Goal: Task Accomplishment & Management: Complete application form

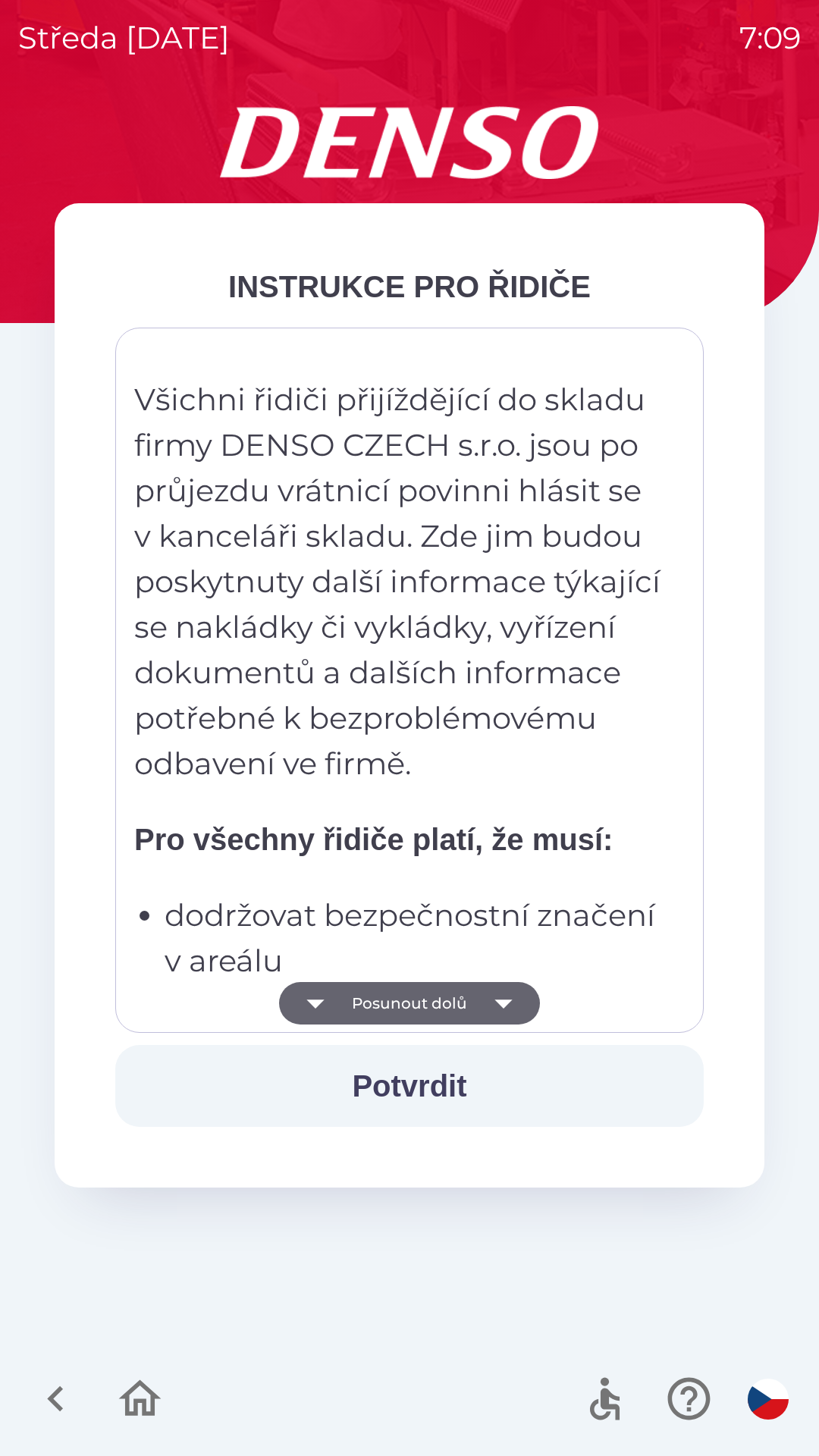
click at [381, 1067] on button "Potvrdit" at bounding box center [409, 1086] width 589 height 82
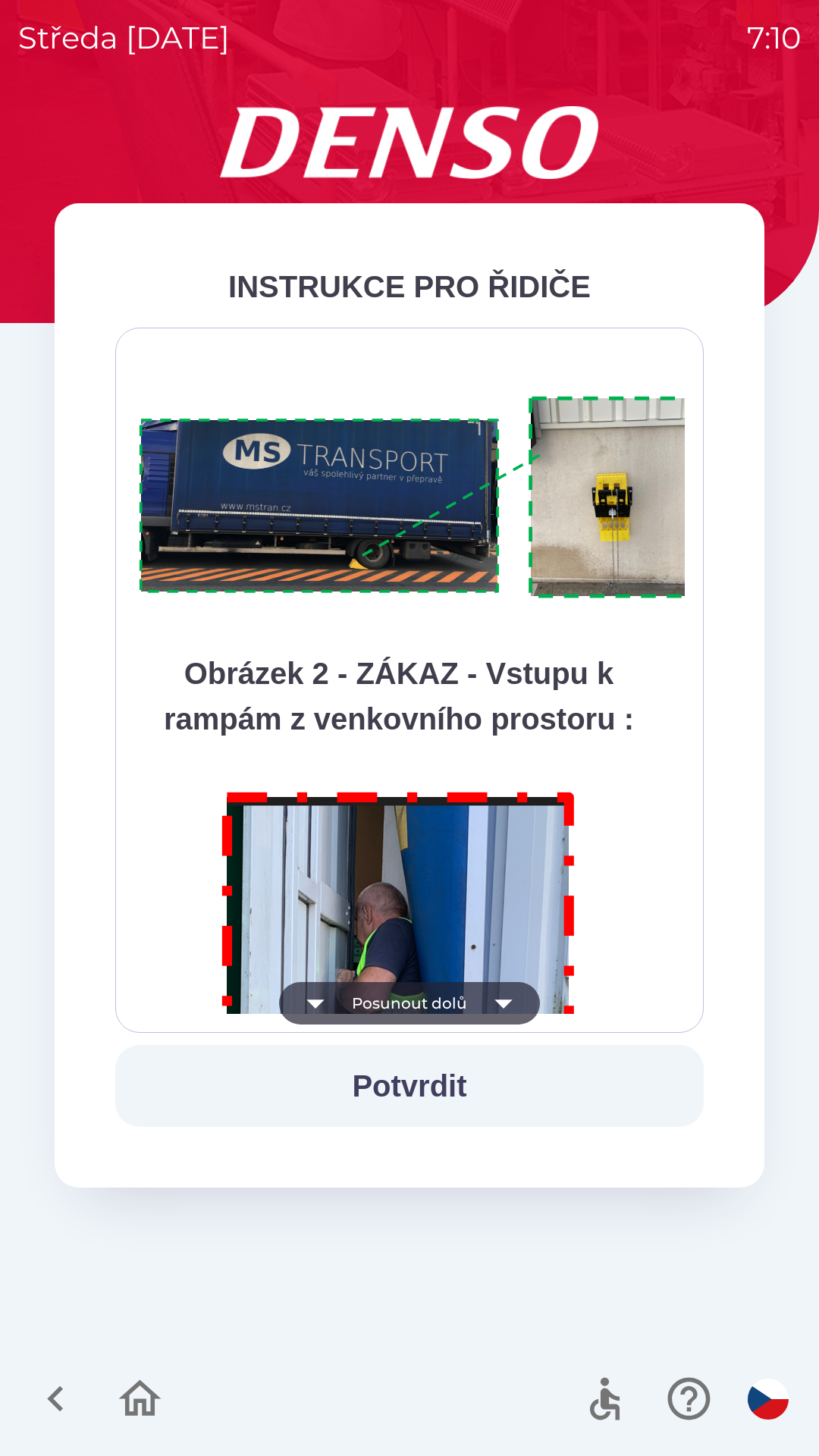
scroll to position [8523, 0]
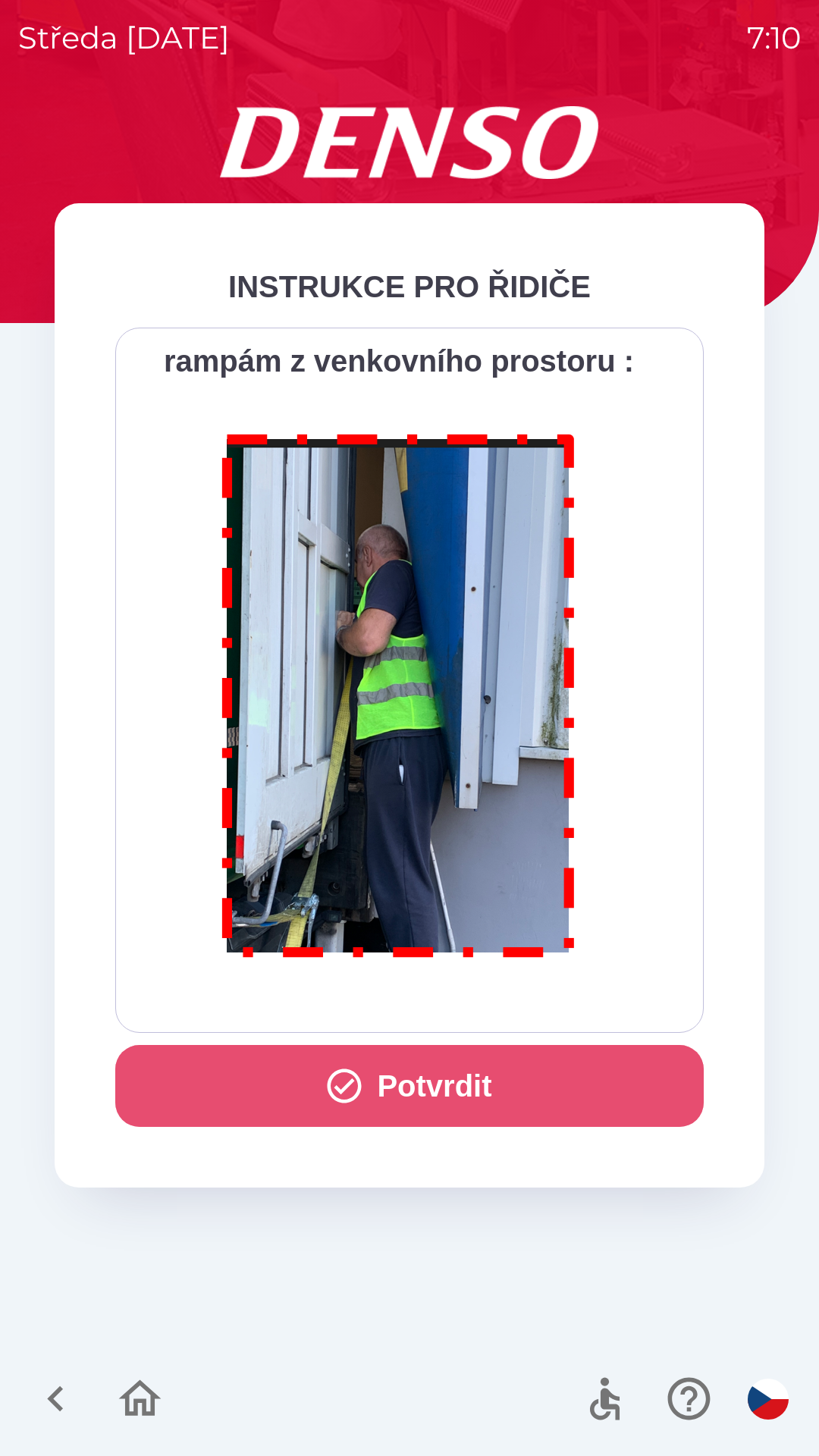
click at [399, 1082] on button "Potvrdit" at bounding box center [409, 1086] width 589 height 82
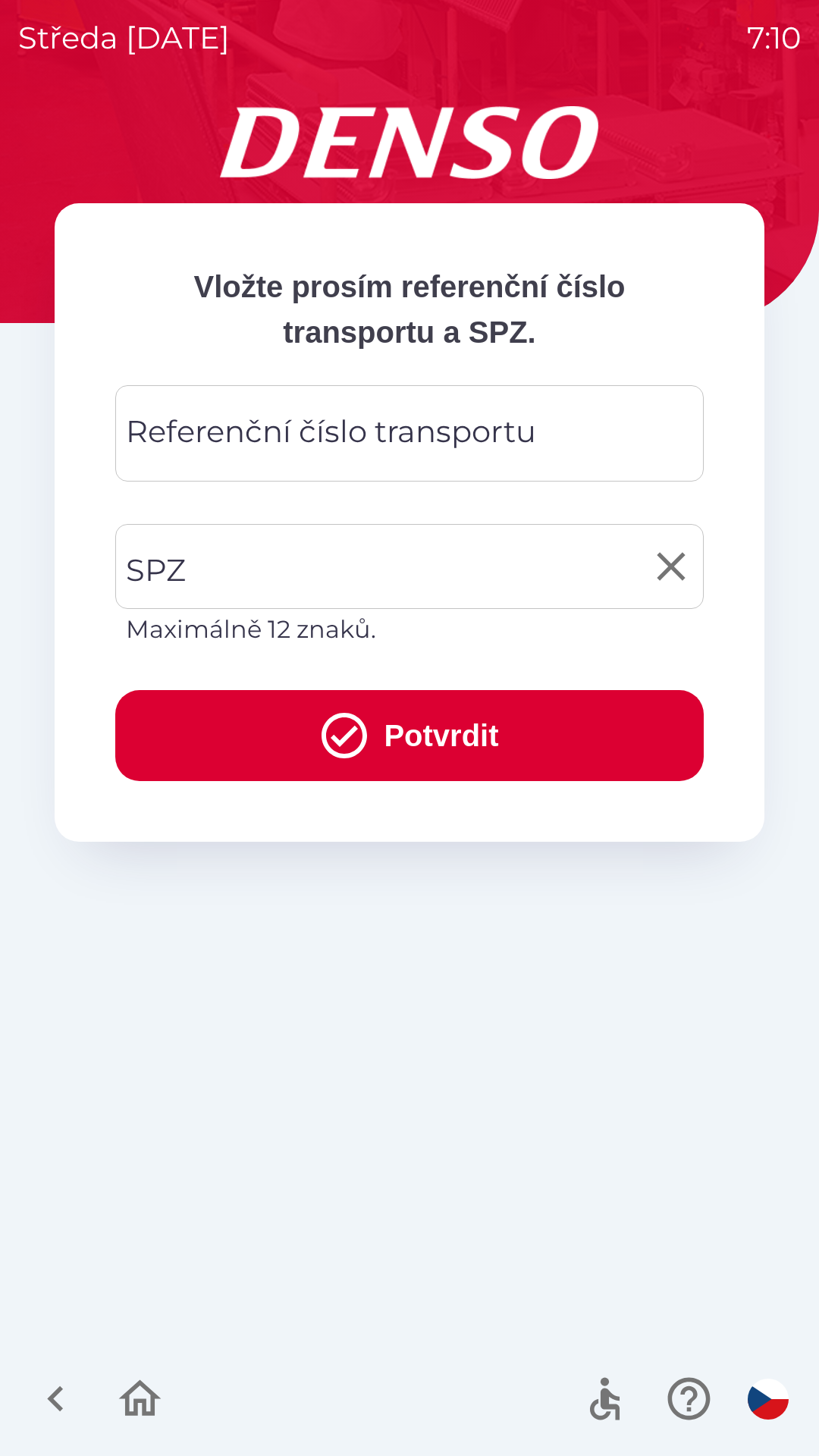
click at [235, 564] on input "SPZ" at bounding box center [398, 566] width 552 height 71
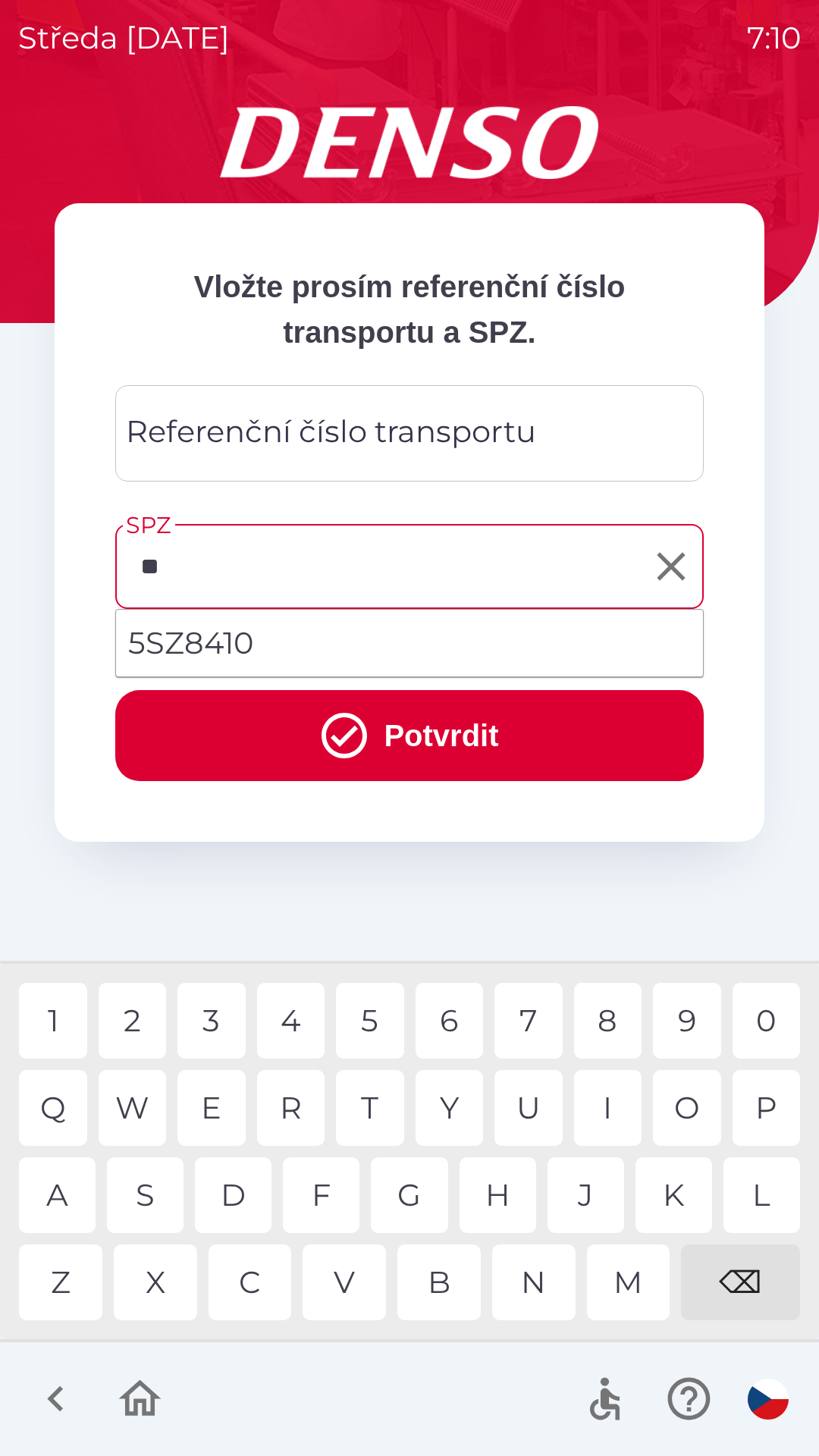
click at [151, 1198] on div "S" at bounding box center [145, 1195] width 77 height 76
click at [416, 733] on button "Potvrdit" at bounding box center [409, 736] width 589 height 91
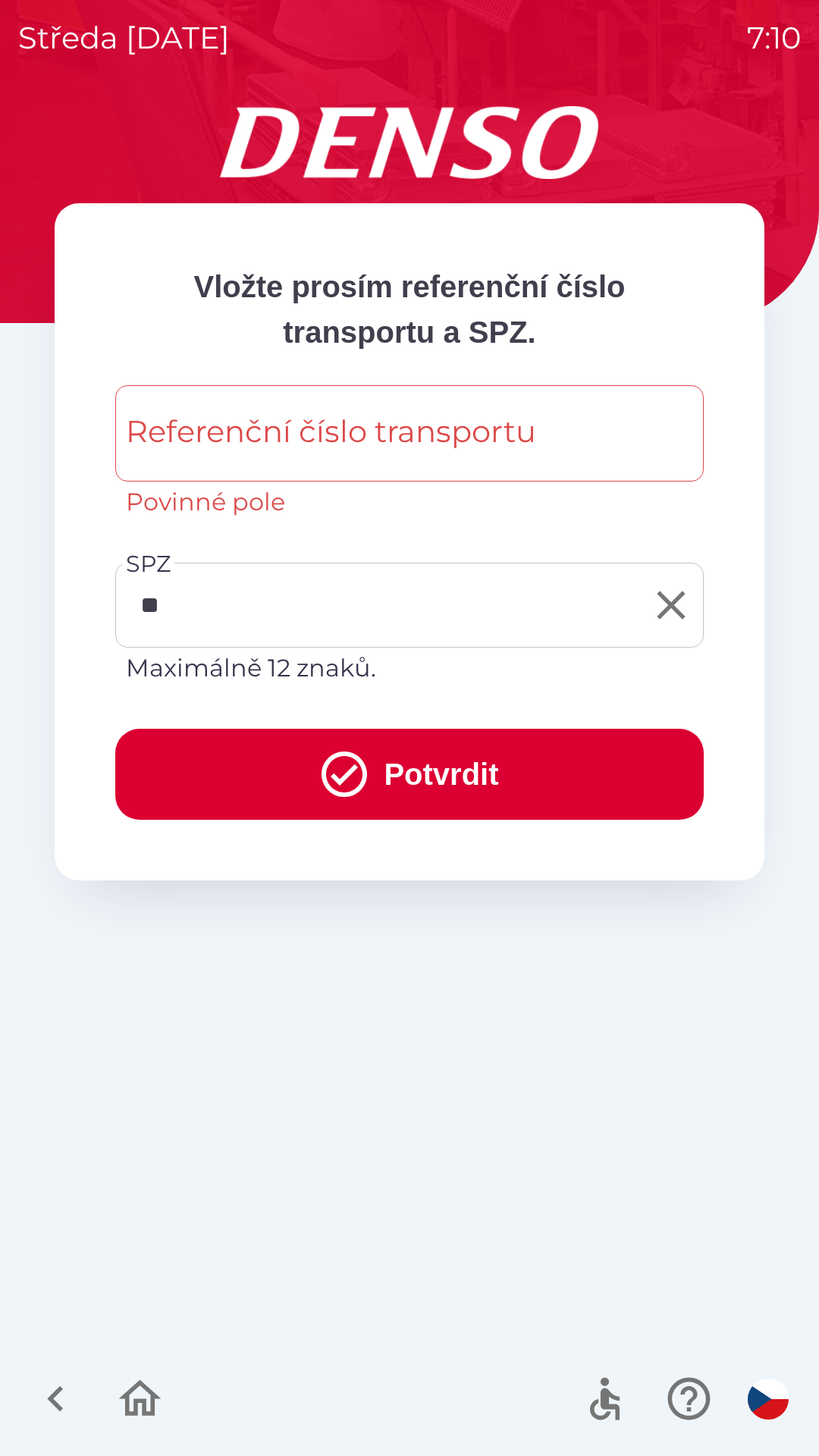
click at [266, 610] on input "**" at bounding box center [398, 605] width 552 height 71
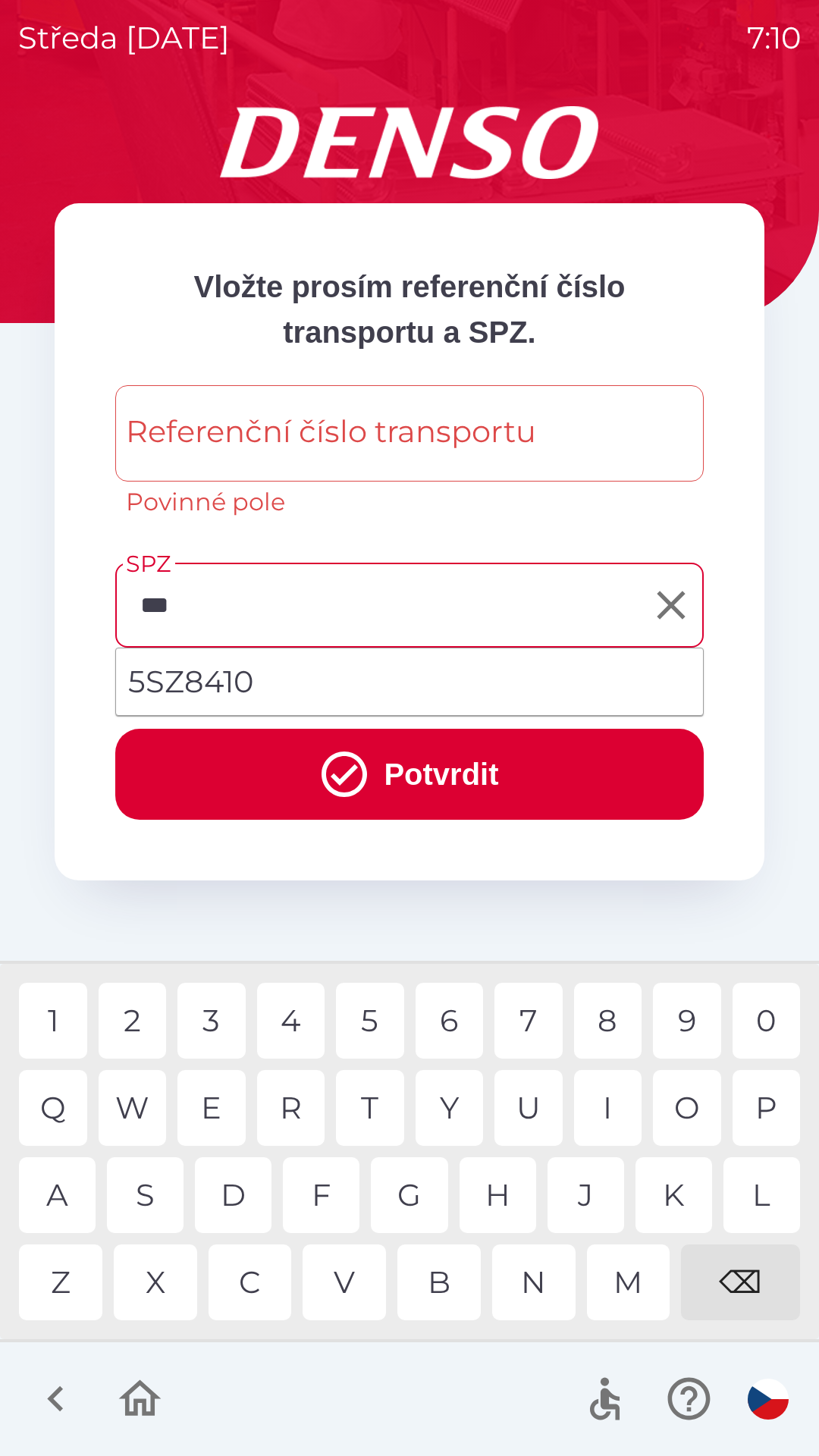
click at [57, 1289] on div "Z" at bounding box center [61, 1282] width 84 height 76
click at [299, 1022] on div "4" at bounding box center [291, 1020] width 69 height 76
type input "*******"
click at [348, 445] on div "Referenční číslo transportu Referenční číslo transportu Povinné pole" at bounding box center [409, 452] width 589 height 135
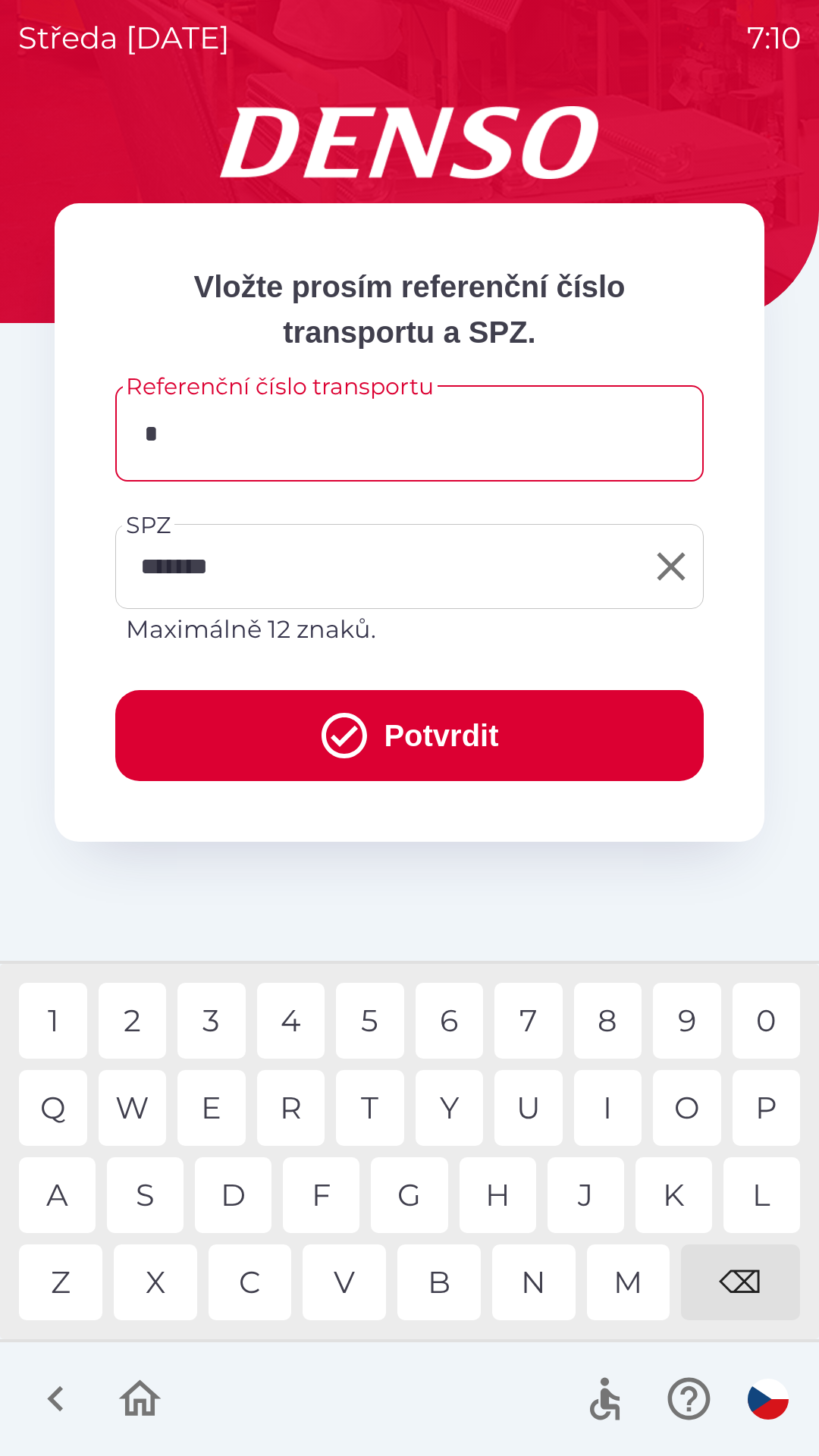
click at [670, 1182] on div "K" at bounding box center [674, 1195] width 77 height 76
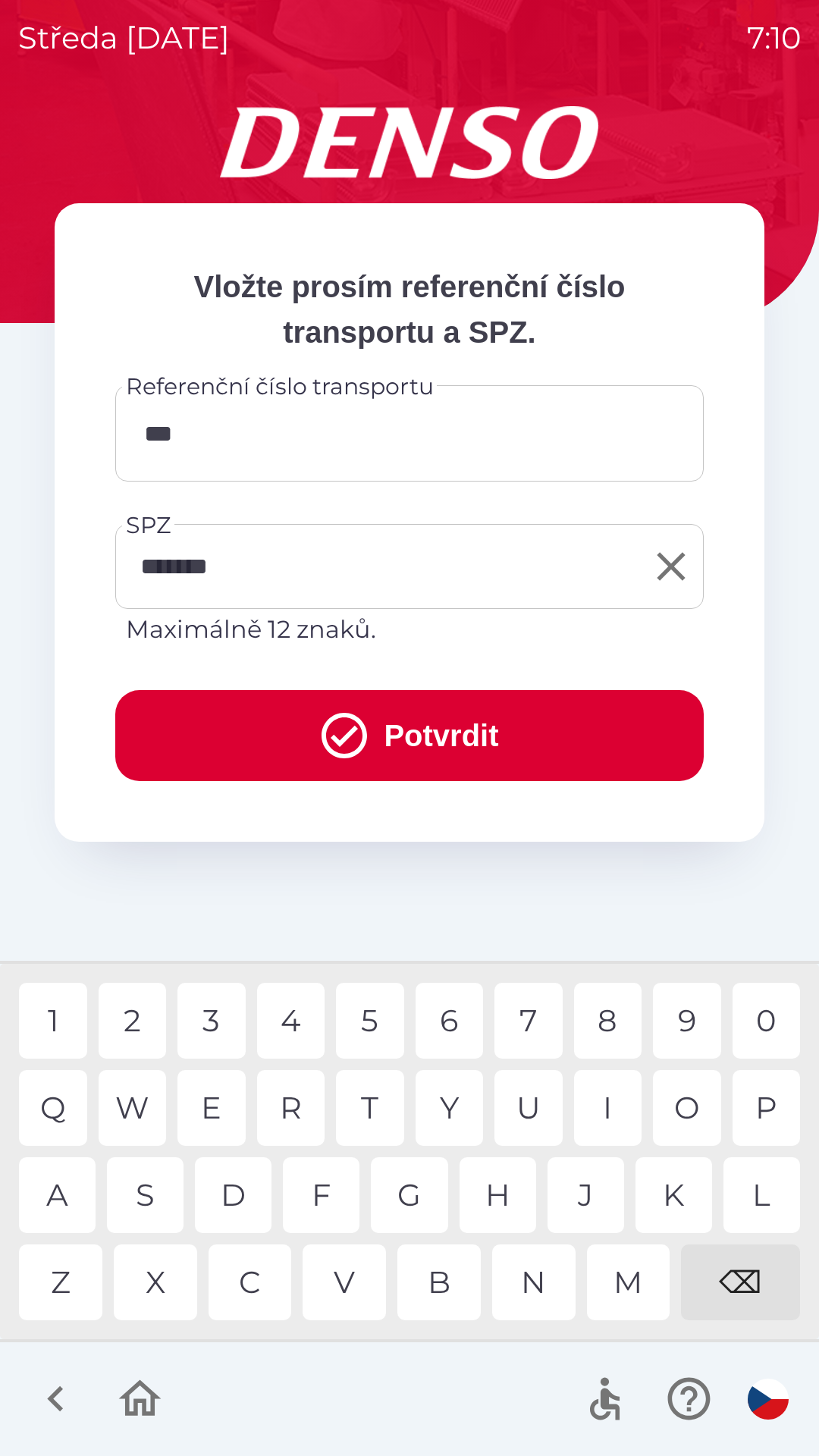
click at [236, 1264] on div "C" at bounding box center [250, 1282] width 84 height 76
click at [532, 1083] on div "U" at bounding box center [529, 1107] width 69 height 76
click at [299, 1020] on div "4" at bounding box center [291, 1020] width 69 height 76
click at [58, 1021] on div "1" at bounding box center [53, 1020] width 69 height 76
click at [136, 1019] on div "2" at bounding box center [133, 1020] width 69 height 76
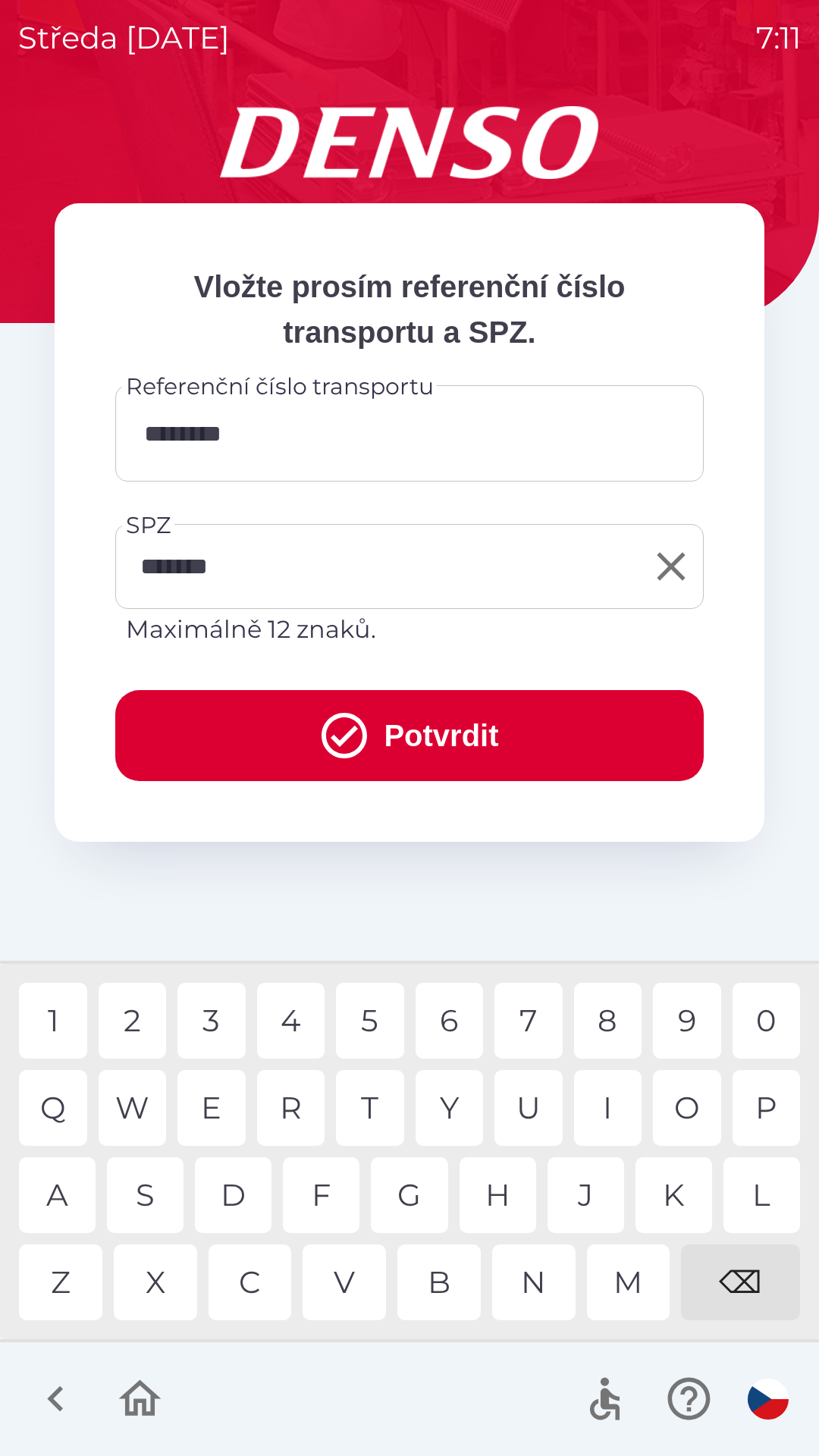
click at [679, 1024] on div "9" at bounding box center [687, 1020] width 69 height 76
click at [675, 1006] on div "9" at bounding box center [687, 1020] width 69 height 76
type input "**********"
click at [60, 1020] on div "1" at bounding box center [53, 1020] width 69 height 76
click at [431, 729] on button "Potvrdit" at bounding box center [409, 736] width 589 height 91
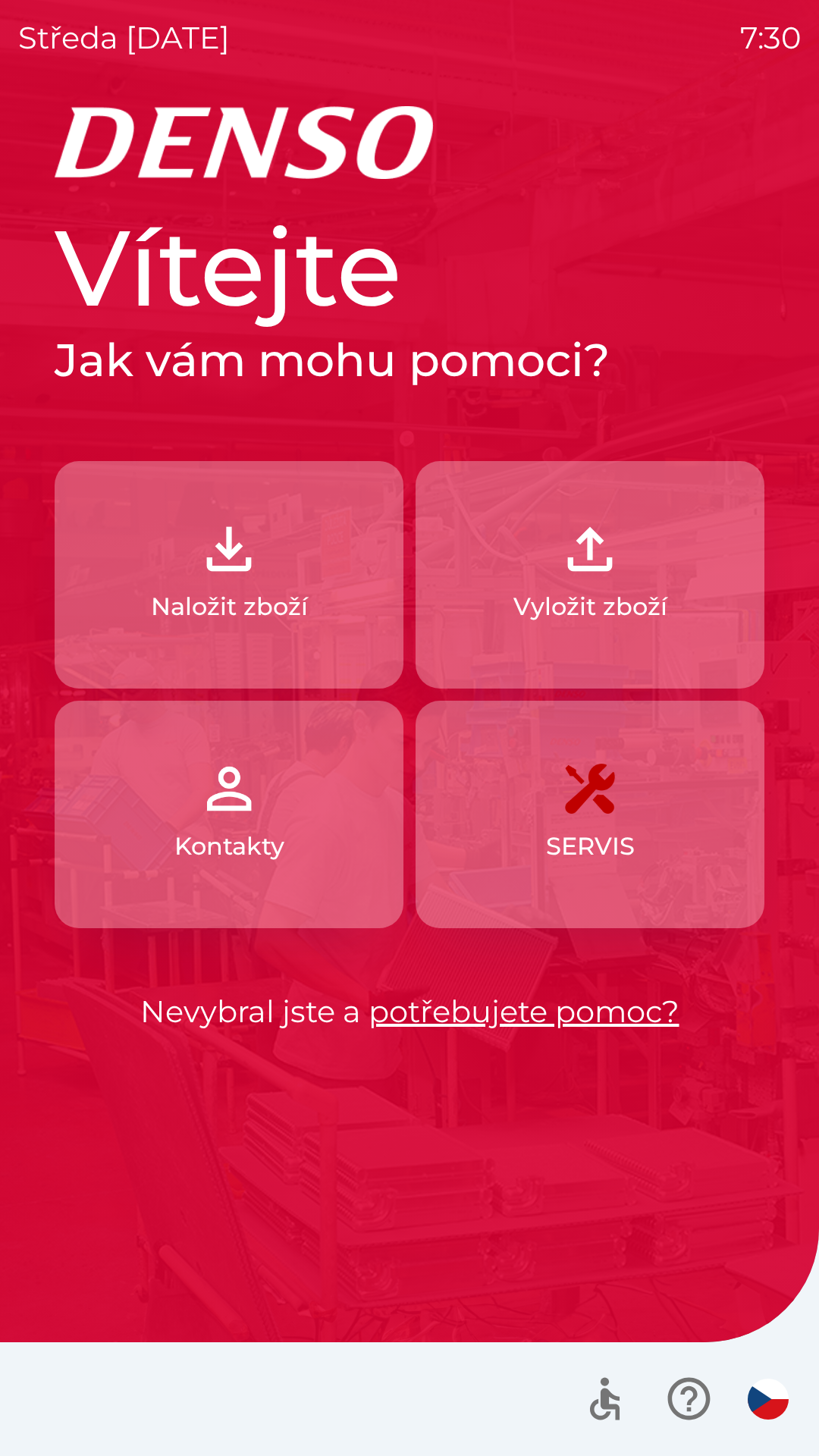
click at [275, 563] on button "Naložit zboží" at bounding box center [228, 574] width 348 height 227
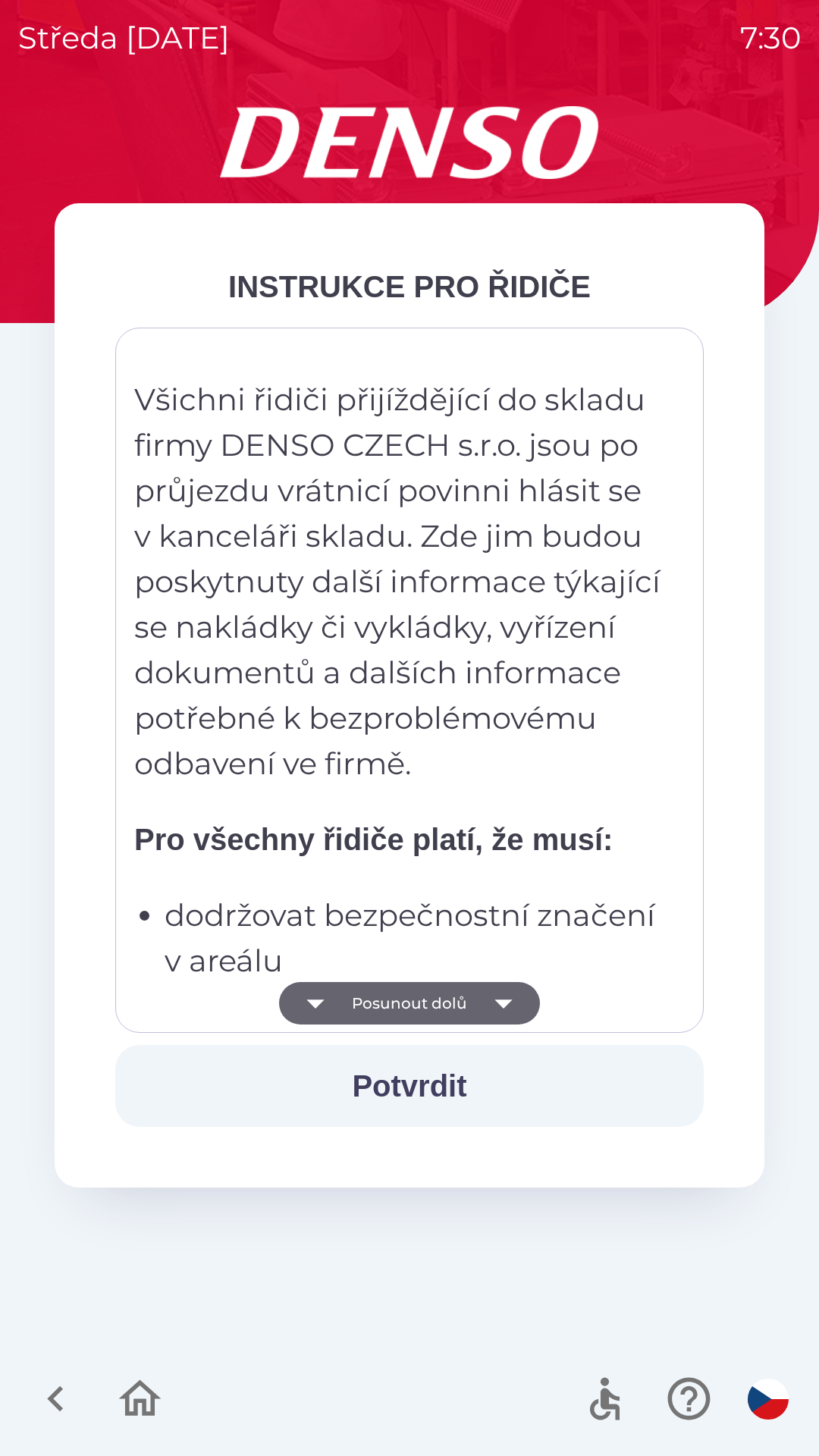
click at [439, 1000] on button "Posunout dolů" at bounding box center [409, 1003] width 261 height 42
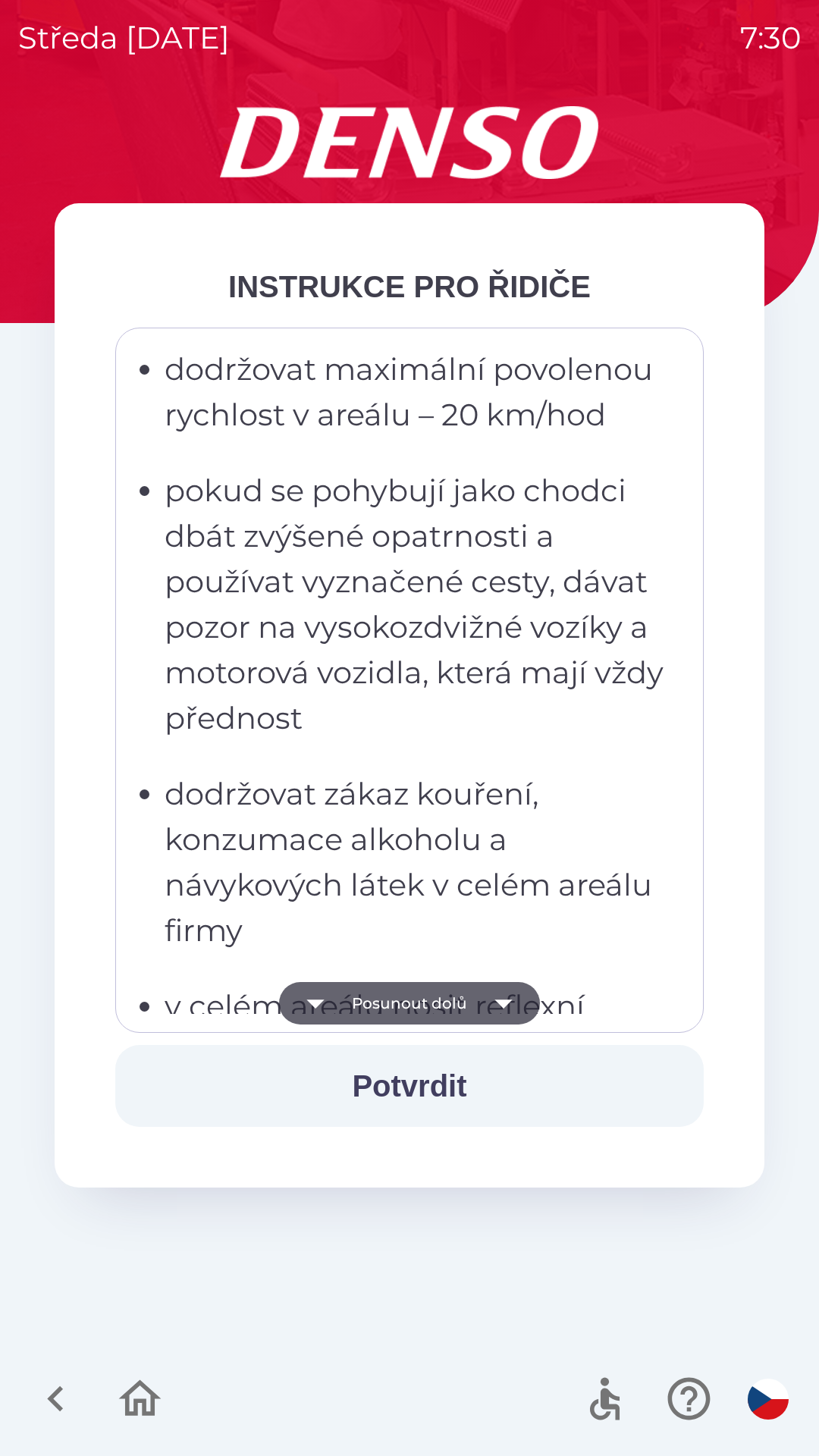
click at [443, 1004] on button "Posunout dolů" at bounding box center [409, 1003] width 261 height 42
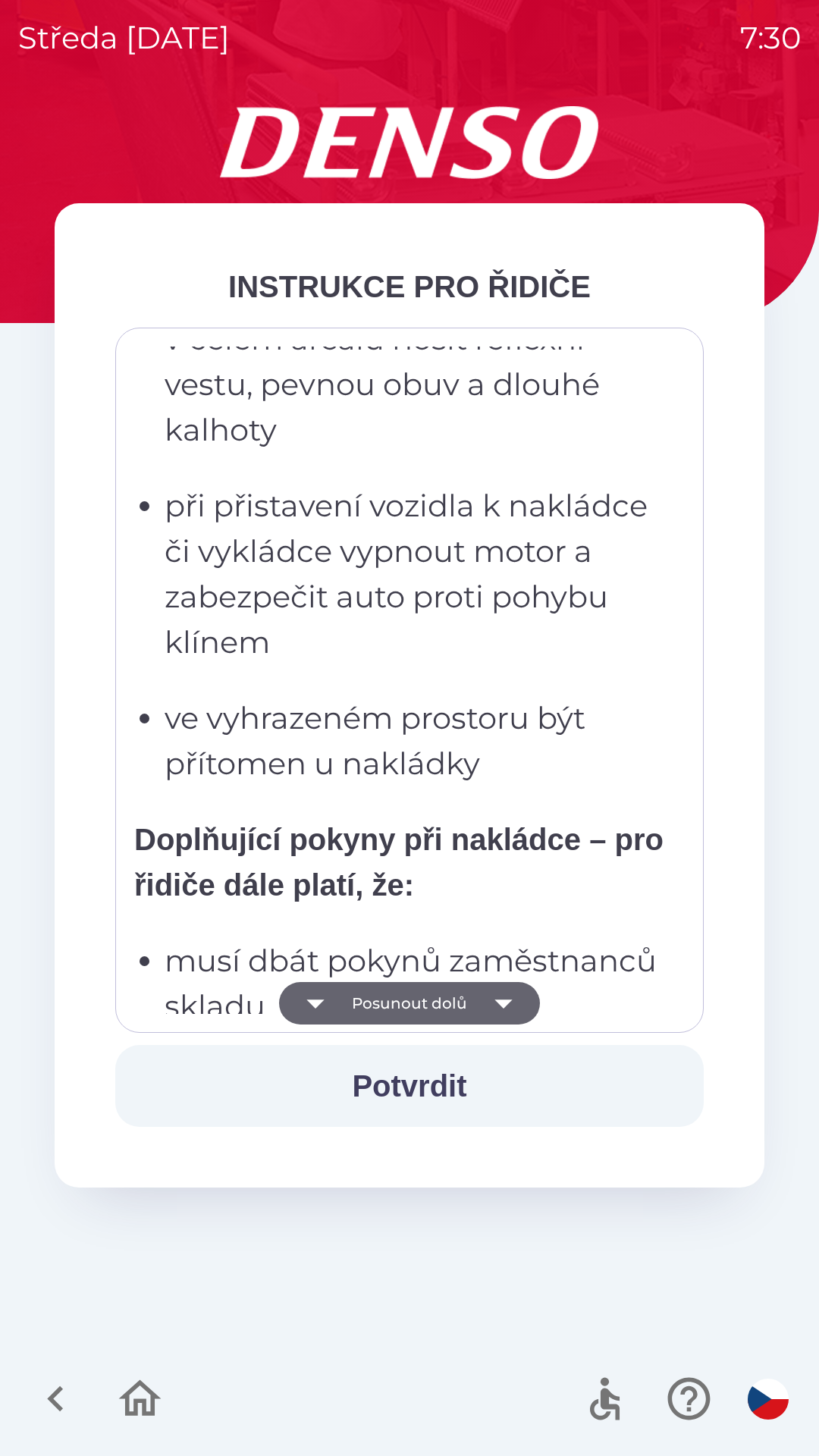
click at [447, 1004] on button "Posunout dolů" at bounding box center [409, 1003] width 261 height 42
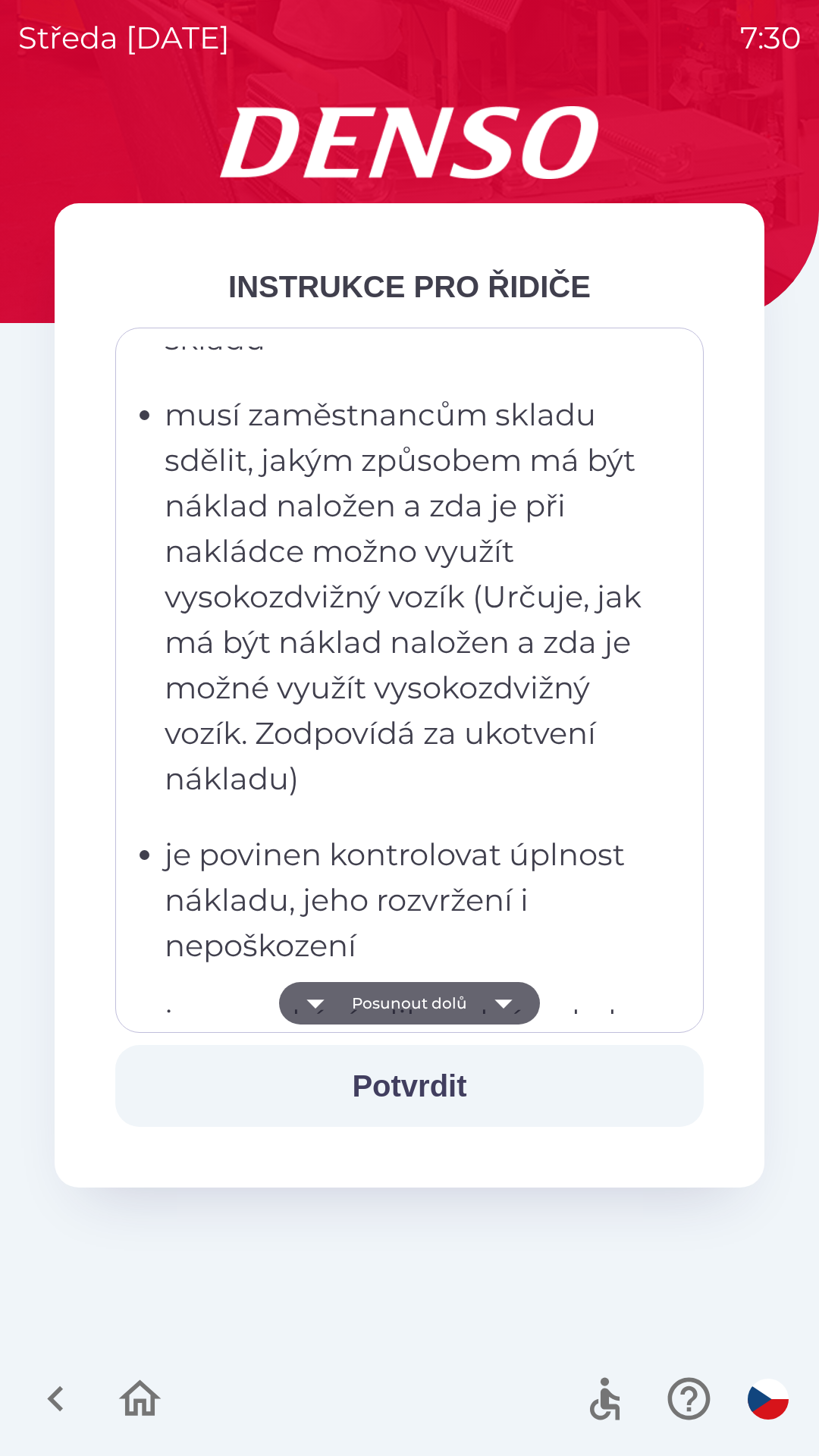
click at [453, 995] on button "Posunout dolů" at bounding box center [409, 1003] width 261 height 42
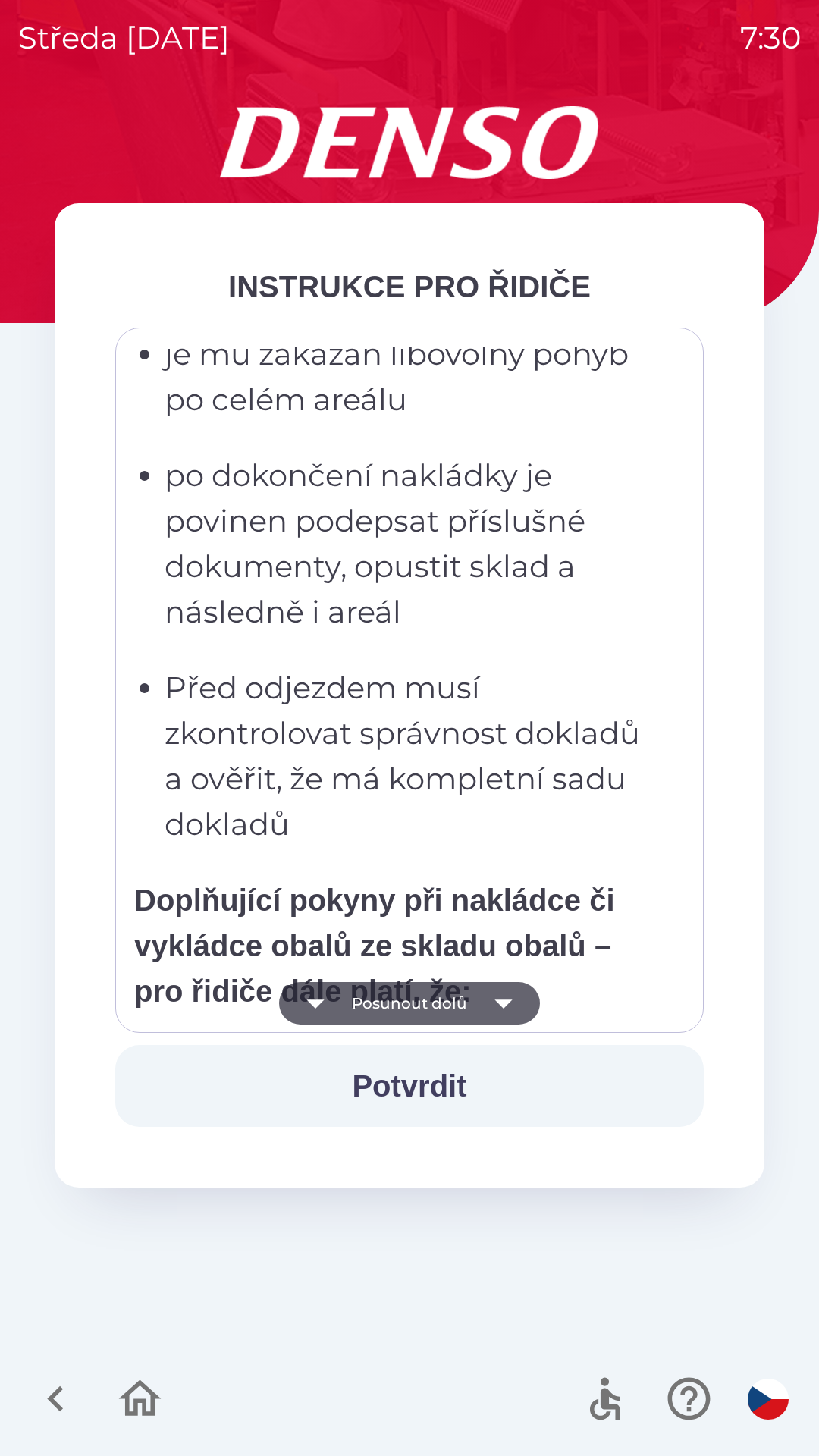
click at [451, 996] on button "Posunout dolů" at bounding box center [409, 1003] width 261 height 42
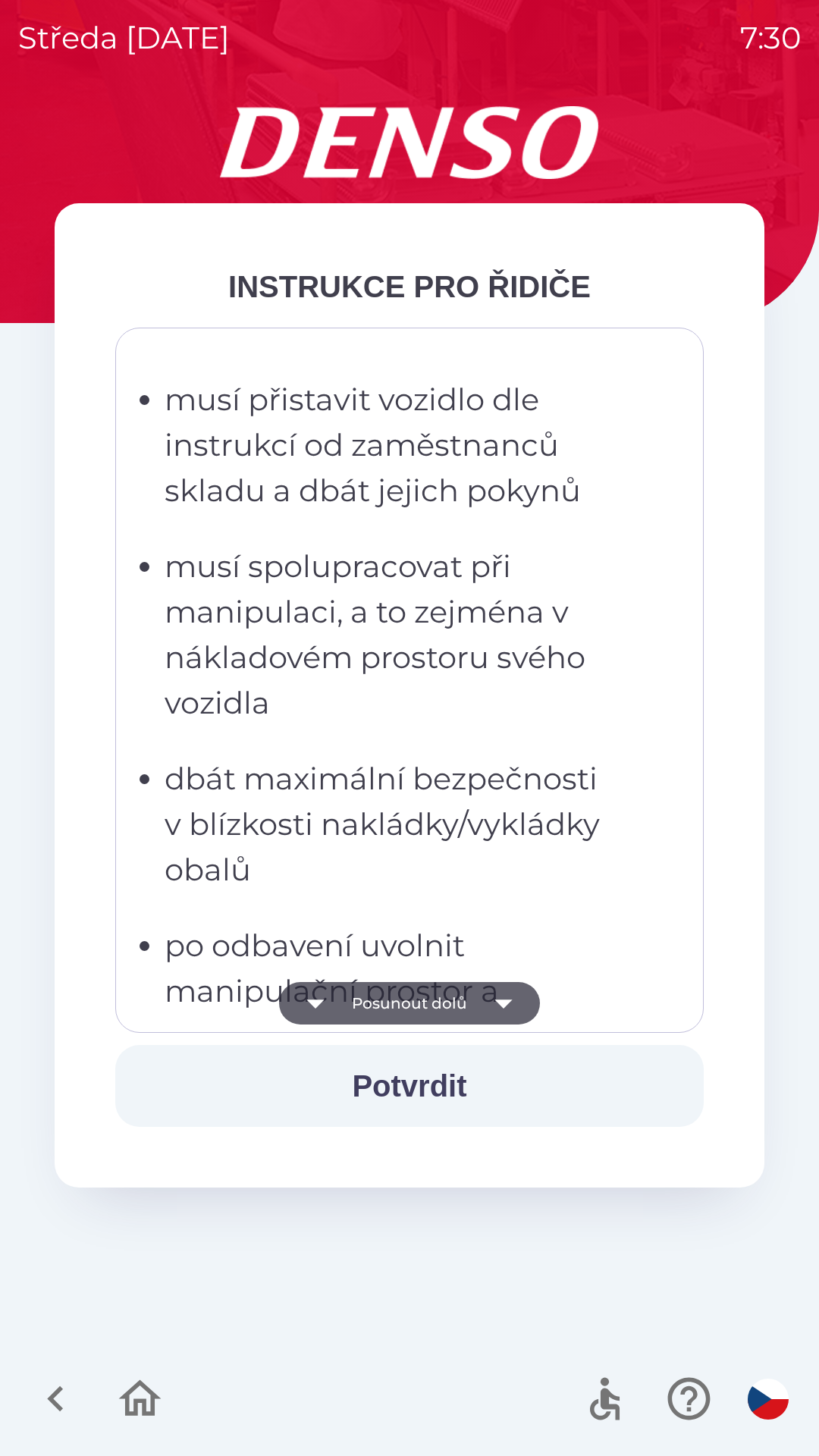
click at [455, 1000] on button "Posunout dolů" at bounding box center [409, 1003] width 261 height 42
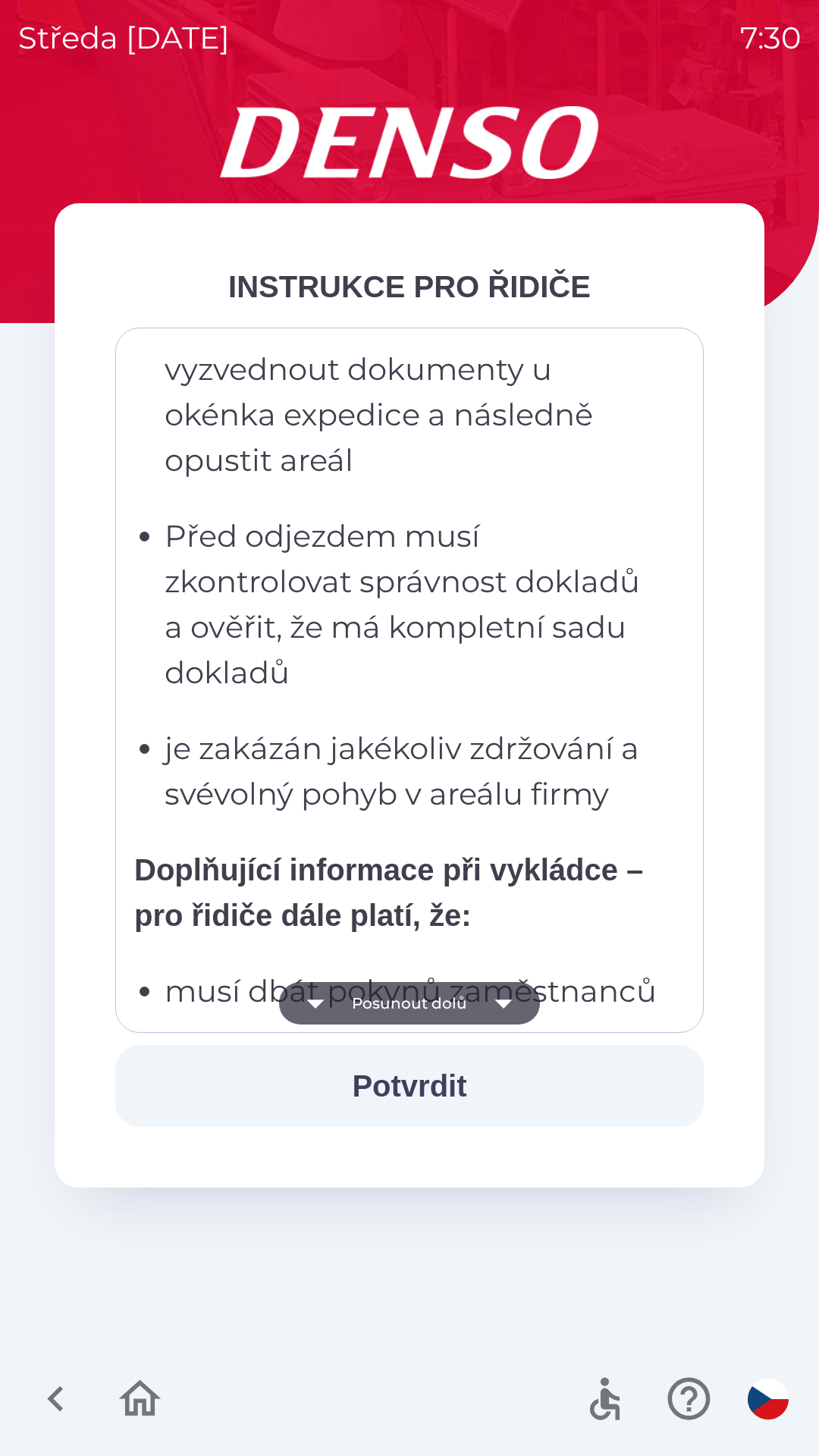
click at [455, 1000] on button "Posunout dolů" at bounding box center [409, 1003] width 261 height 42
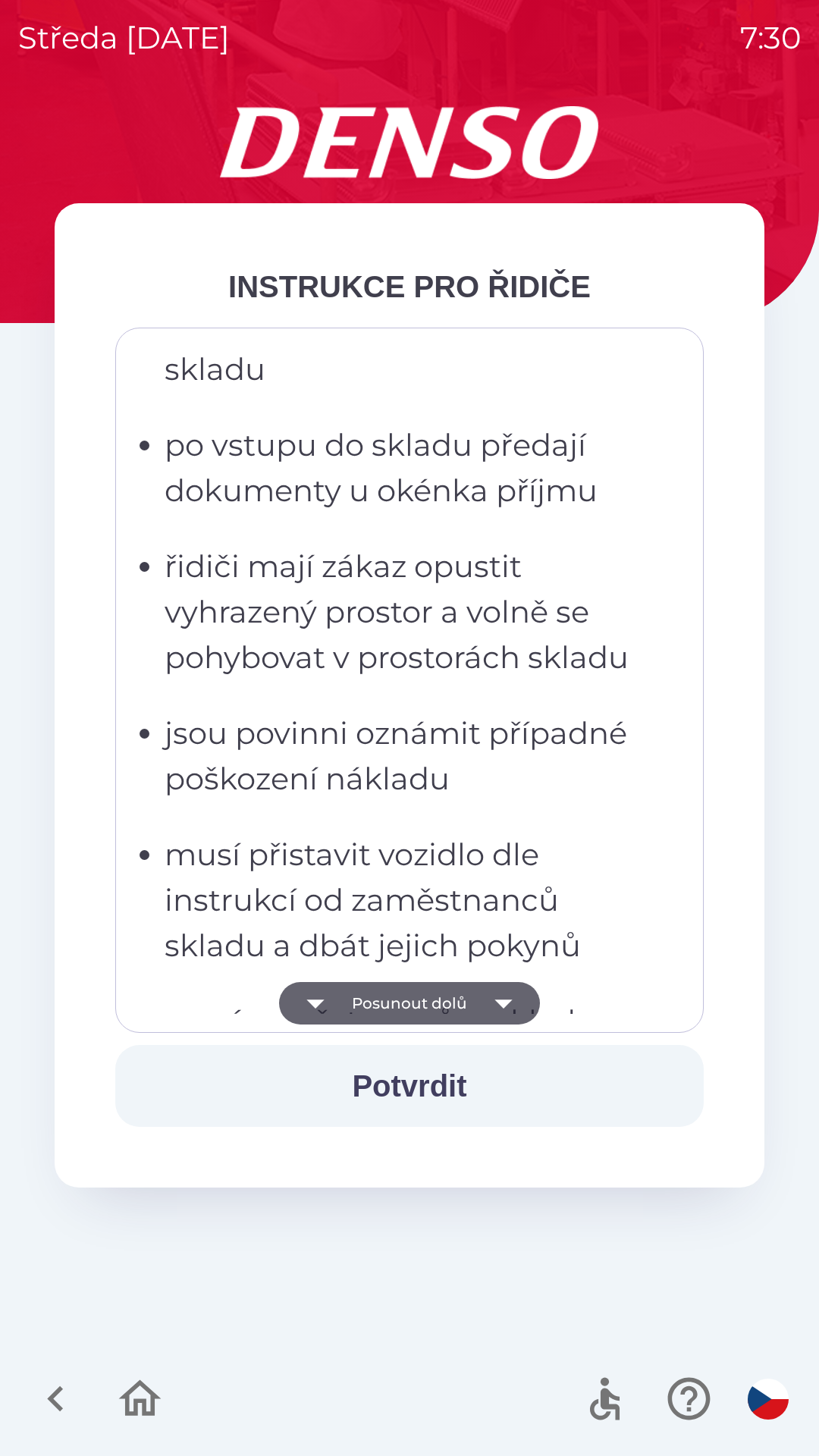
click at [453, 1001] on button "Posunout dolů" at bounding box center [409, 1003] width 261 height 42
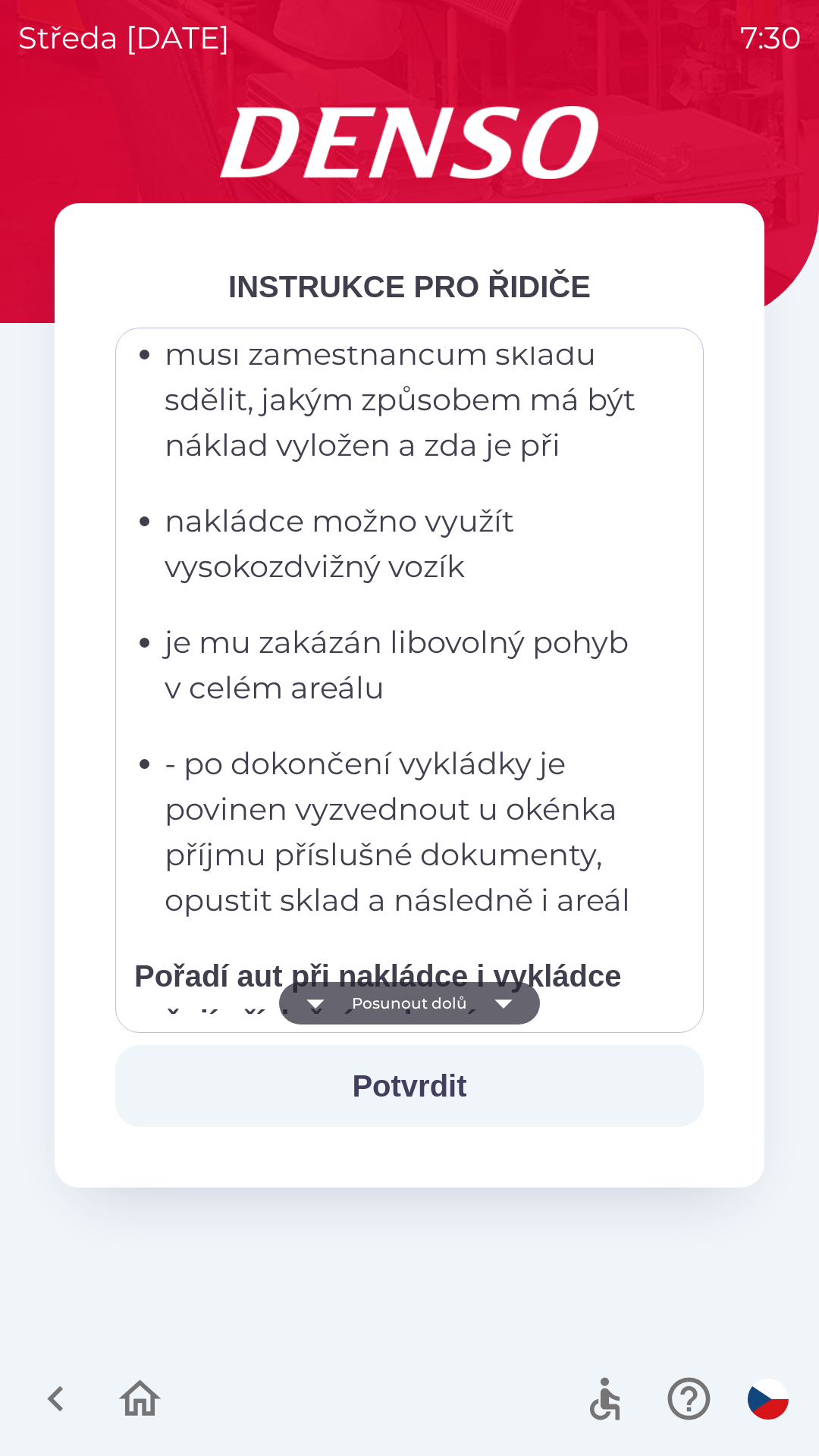
click at [453, 1001] on button "Posunout dolů" at bounding box center [409, 1003] width 261 height 42
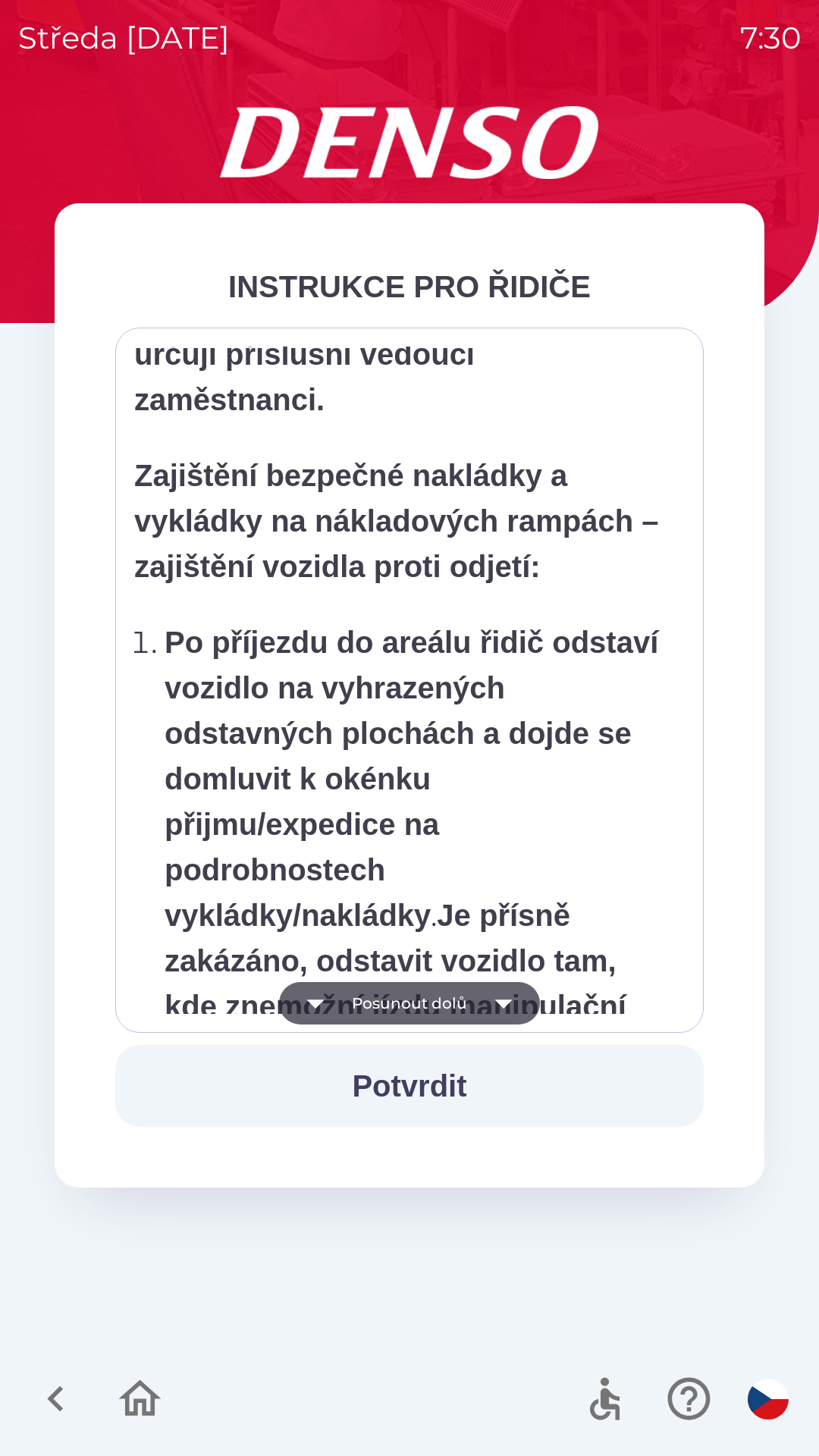
click at [454, 1006] on button "Posunout dolů" at bounding box center [409, 1003] width 261 height 42
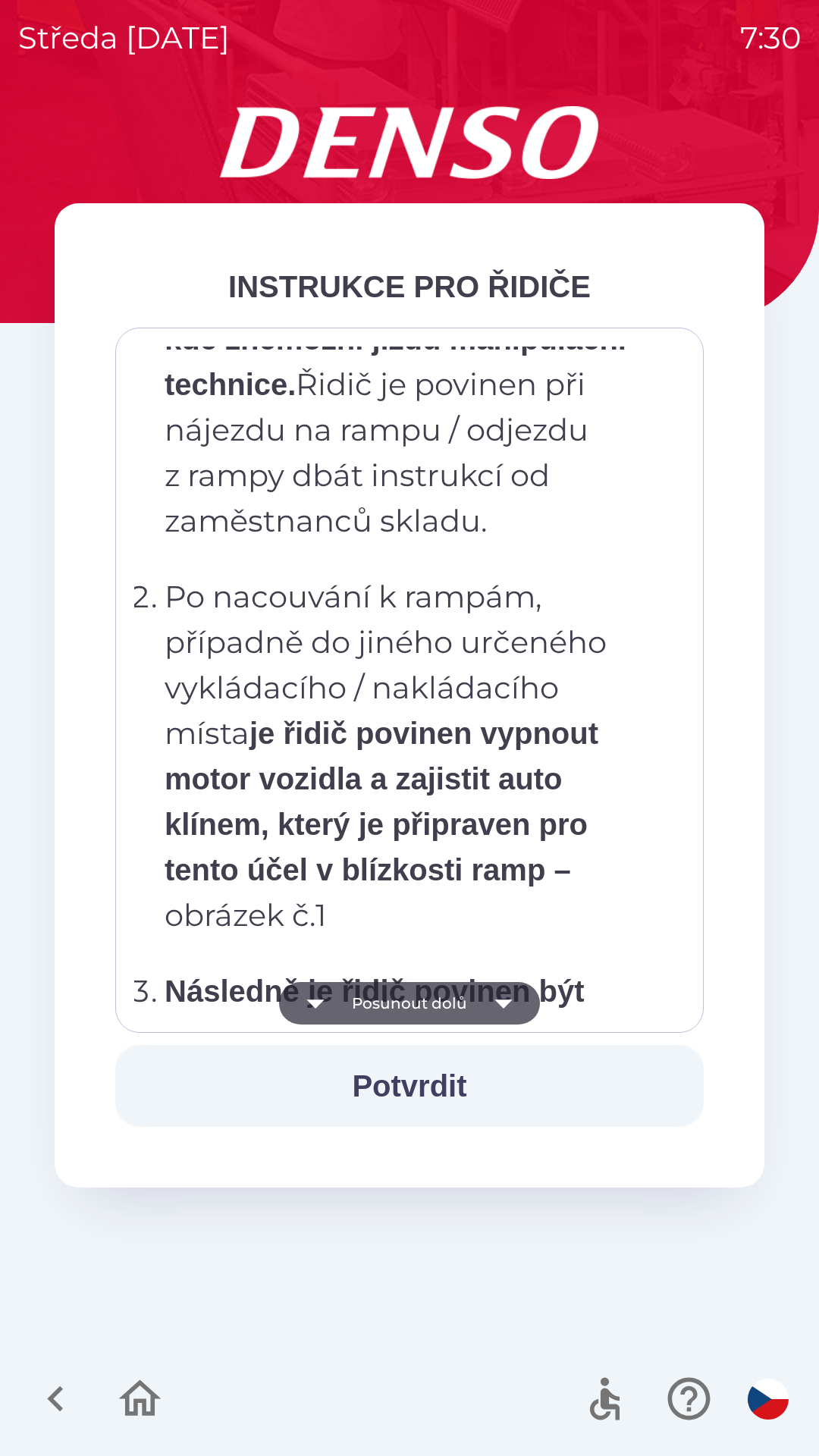
click at [458, 1005] on button "Posunout dolů" at bounding box center [409, 1003] width 261 height 42
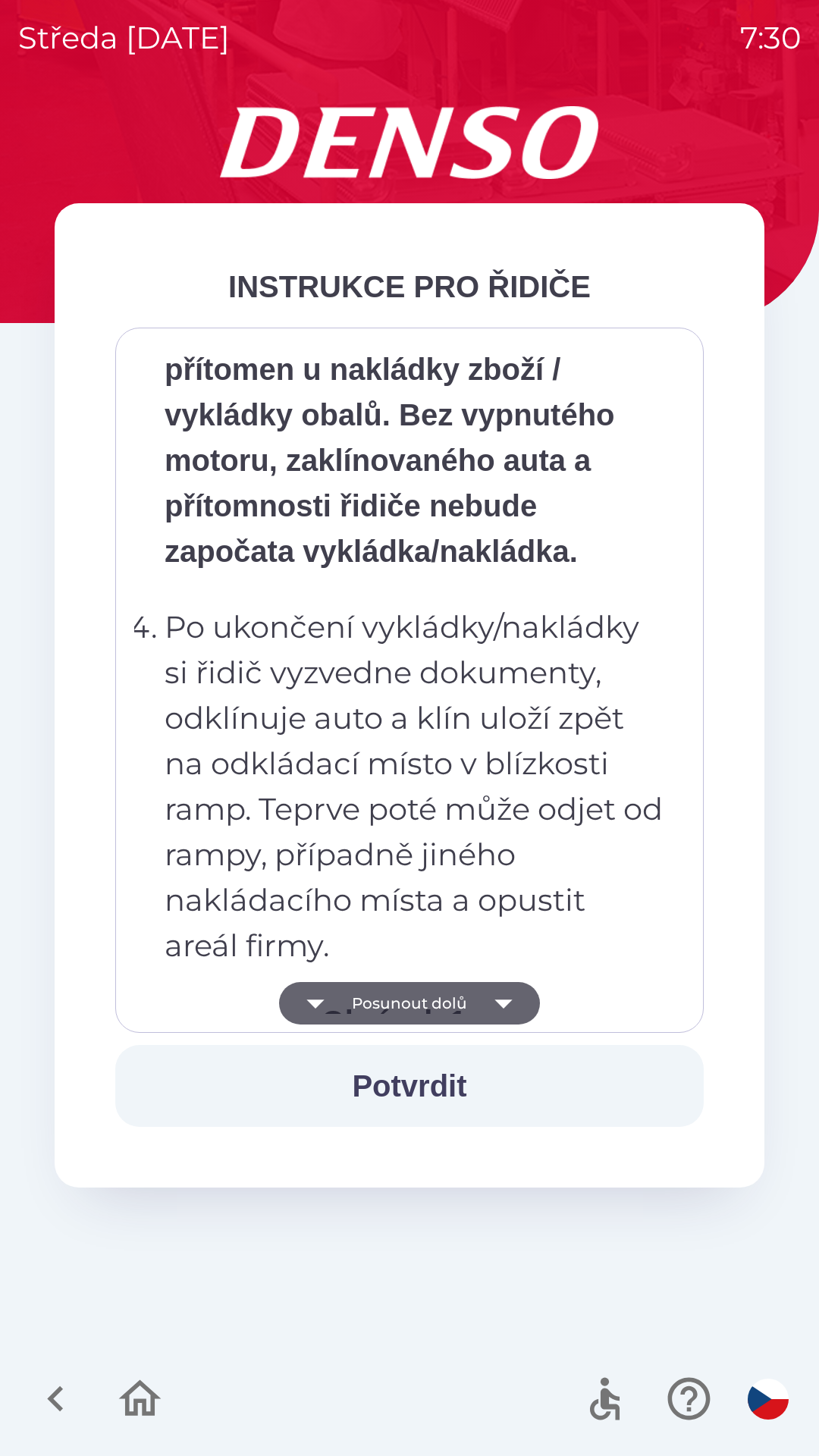
click at [459, 999] on button "Posunout dolů" at bounding box center [409, 1003] width 261 height 42
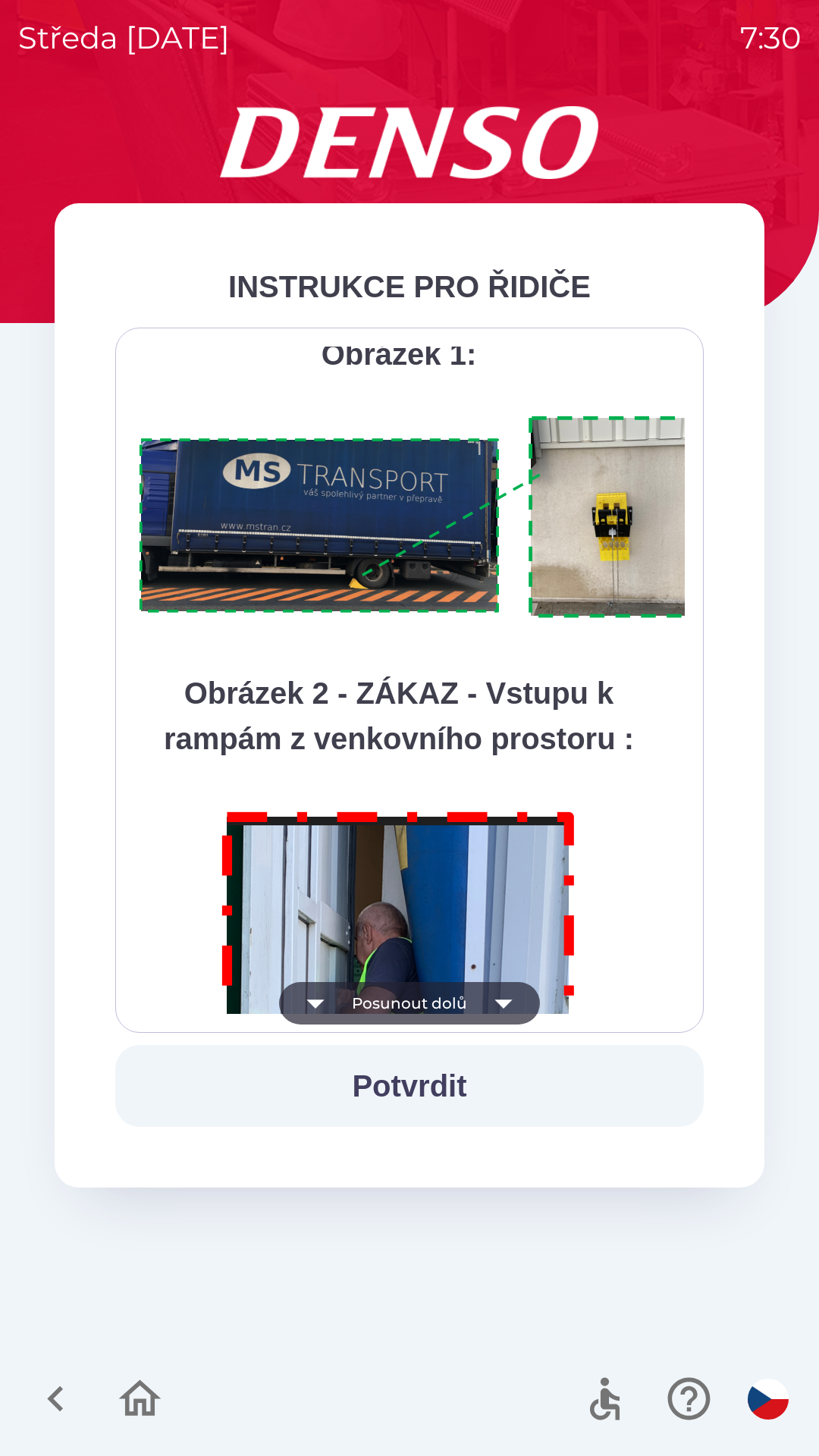
click at [459, 996] on button "Posunout dolů" at bounding box center [409, 1003] width 261 height 42
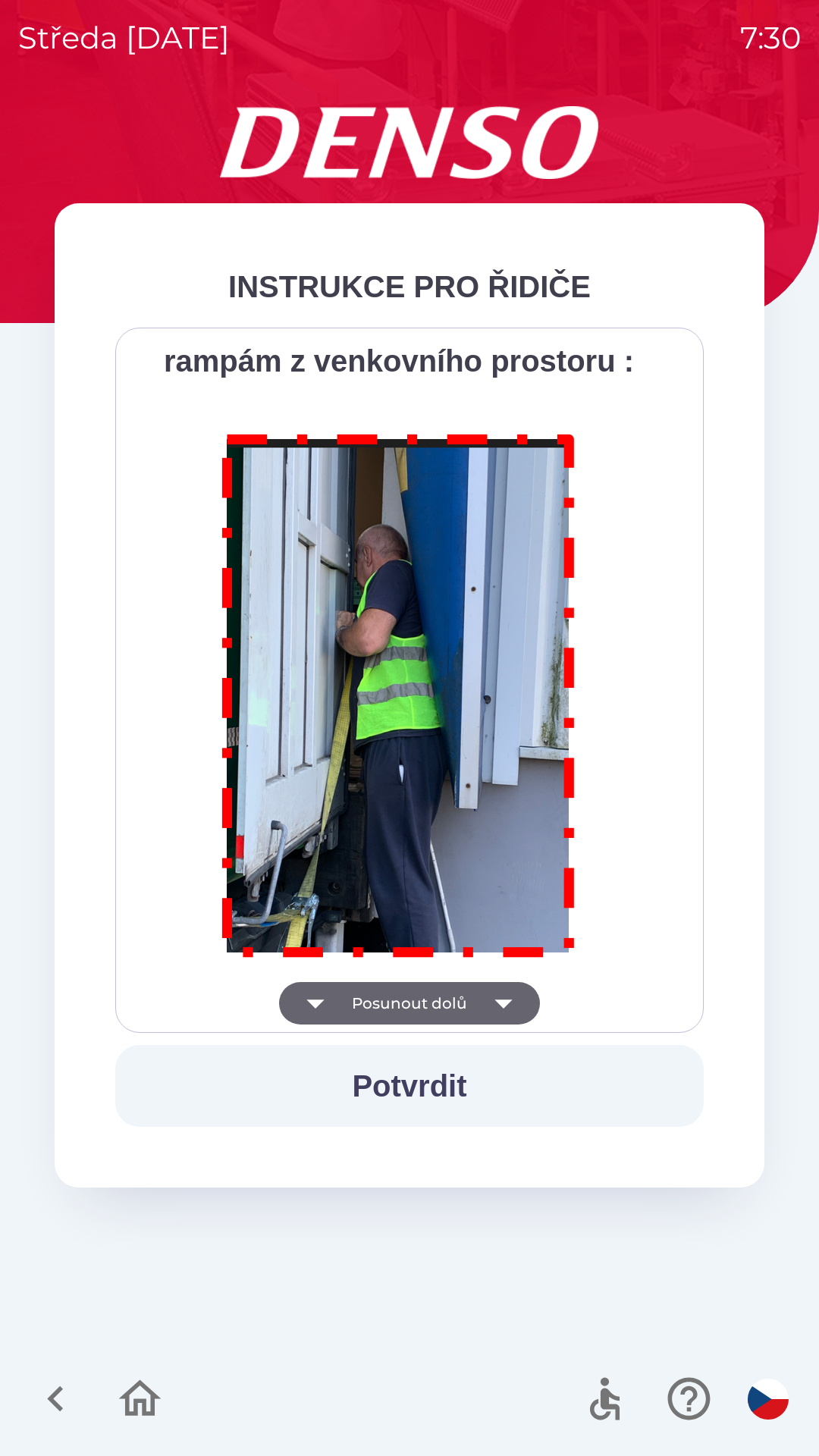
click at [461, 1000] on div "Všichni řidiči přijíždějící do skladu firmy DENSO CZECH s.r.o. jsou po průjezdu…" at bounding box center [409, 680] width 550 height 668
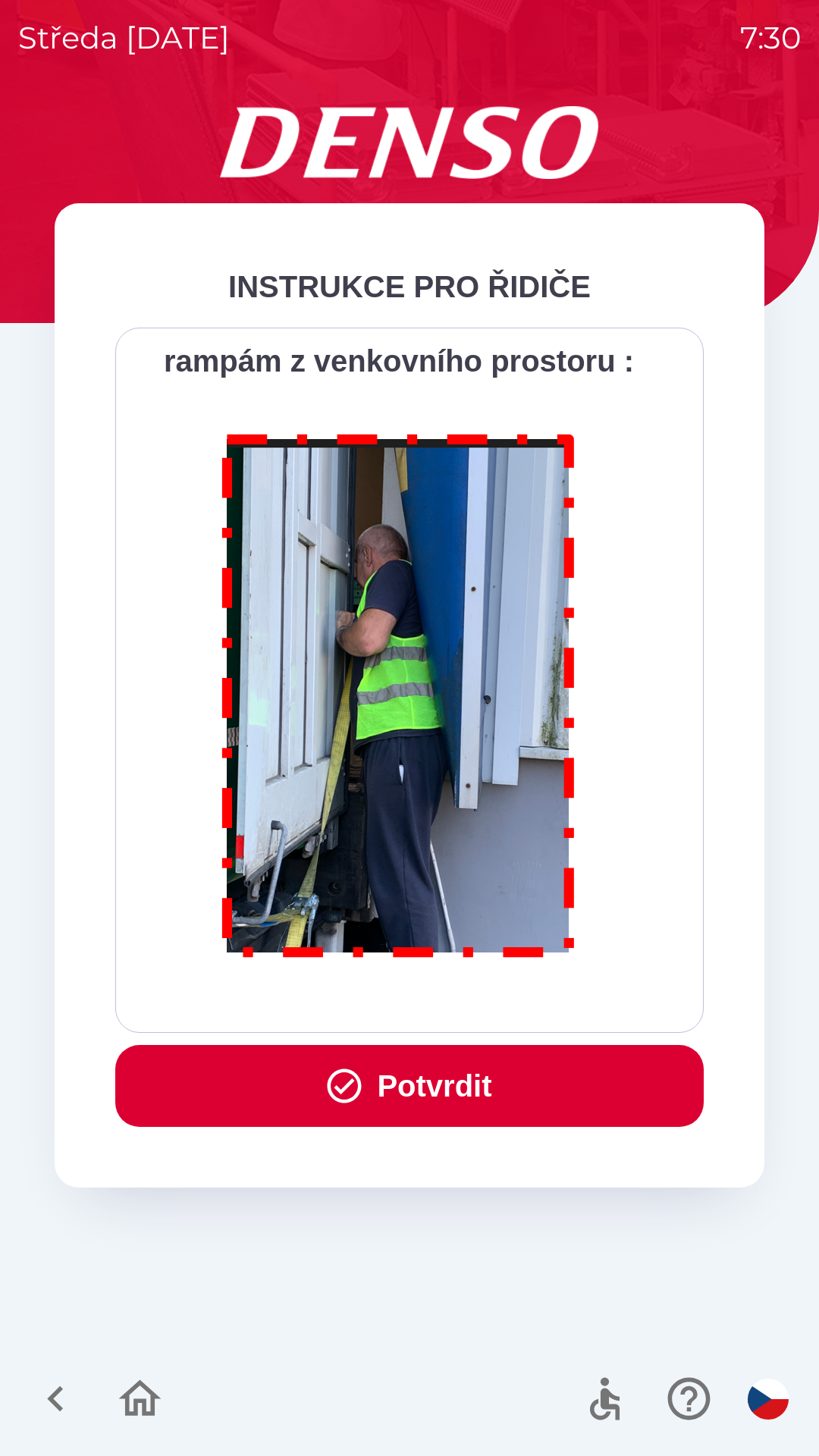
click at [478, 1078] on button "Potvrdit" at bounding box center [409, 1086] width 589 height 82
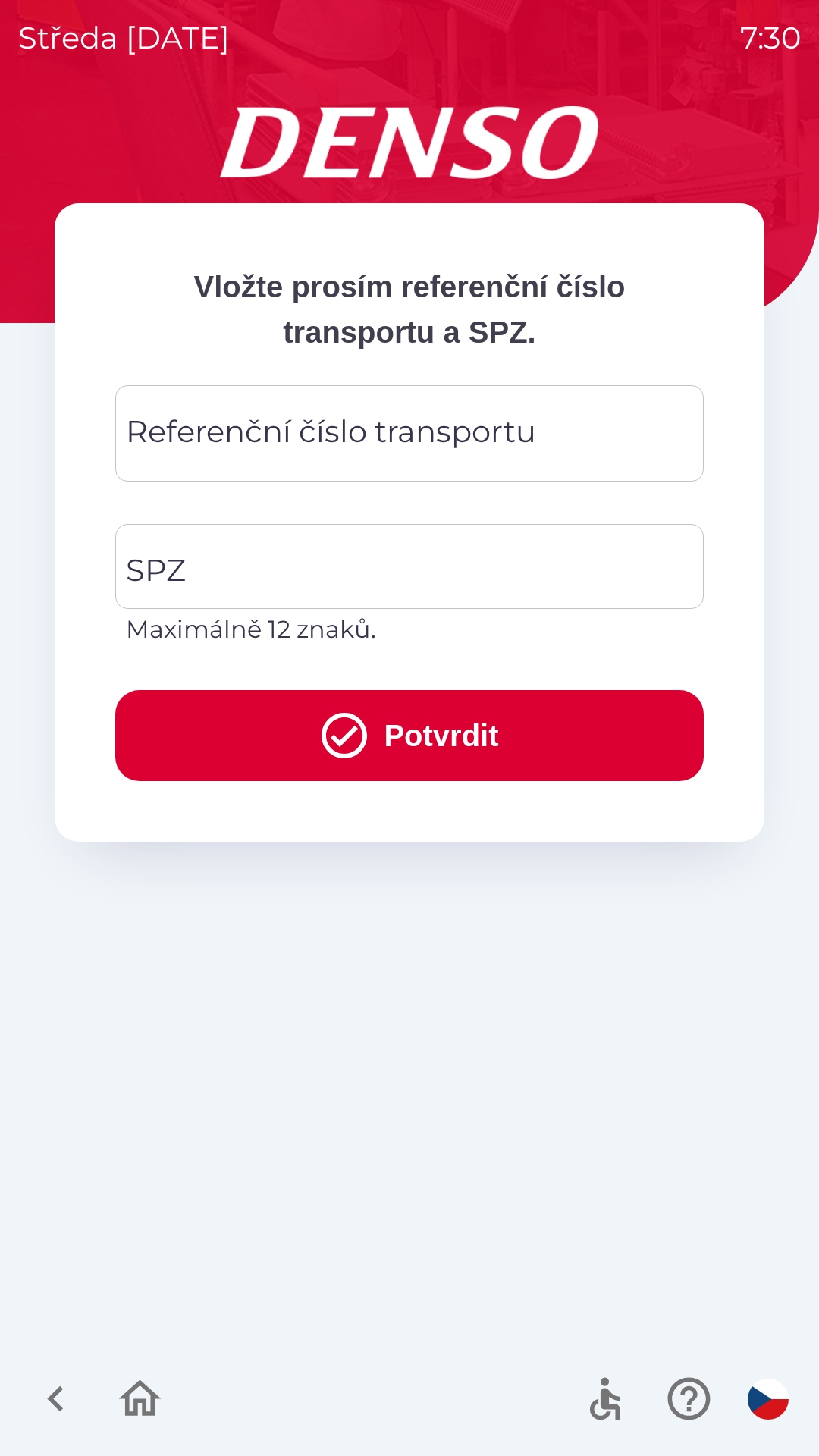
click at [384, 417] on div "Referenční číslo transportu Referenční číslo transportu" at bounding box center [409, 433] width 589 height 97
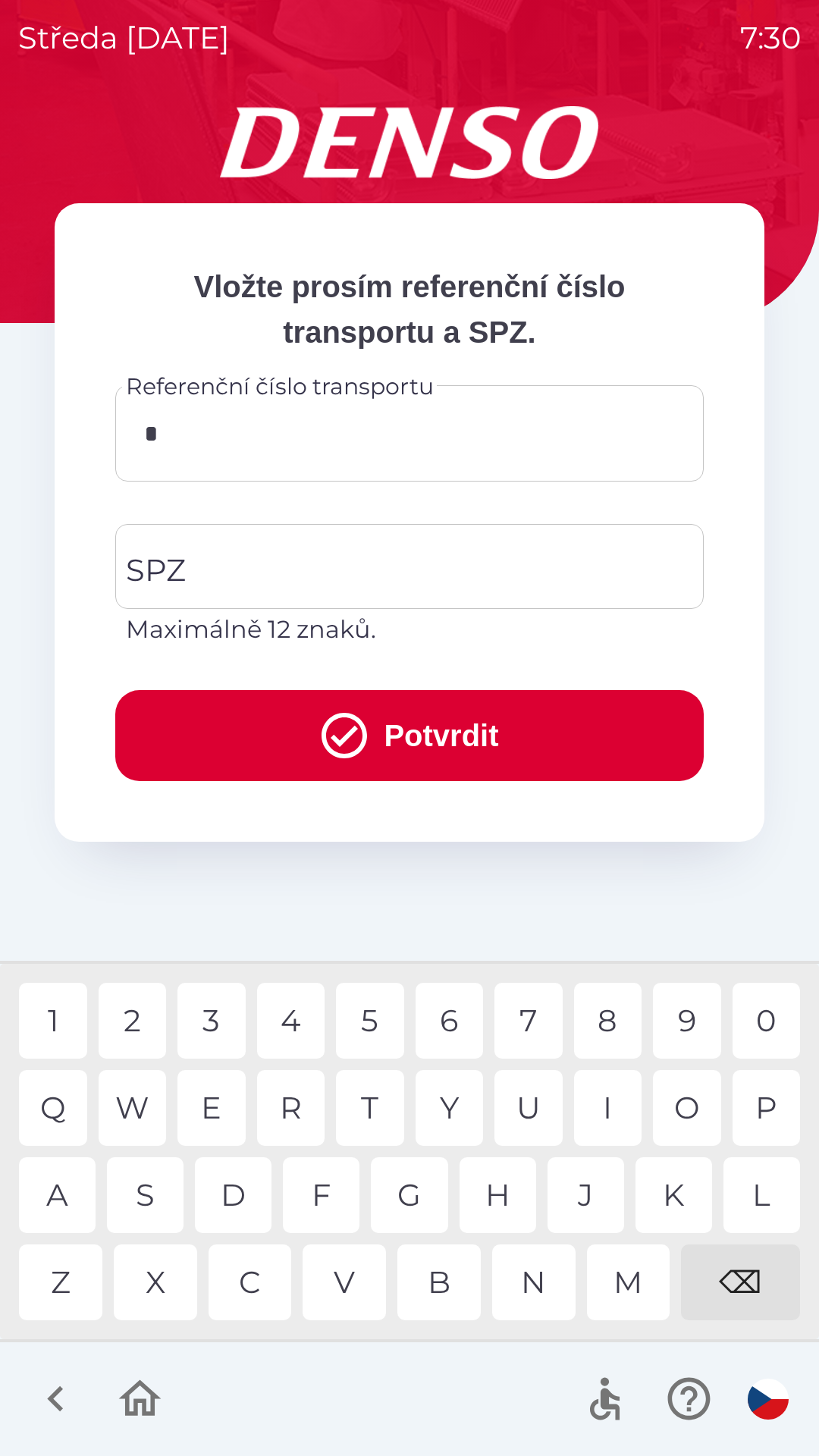
click at [89, 1101] on div "Q W E R T Y U I O P" at bounding box center [409, 1107] width 781 height 76
click at [222, 1030] on div "3" at bounding box center [211, 1020] width 69 height 76
click at [774, 1003] on div "0" at bounding box center [766, 1020] width 69 height 76
click at [141, 1114] on div "W" at bounding box center [133, 1107] width 69 height 76
click at [175, 443] on input "******" at bounding box center [409, 433] width 552 height 60
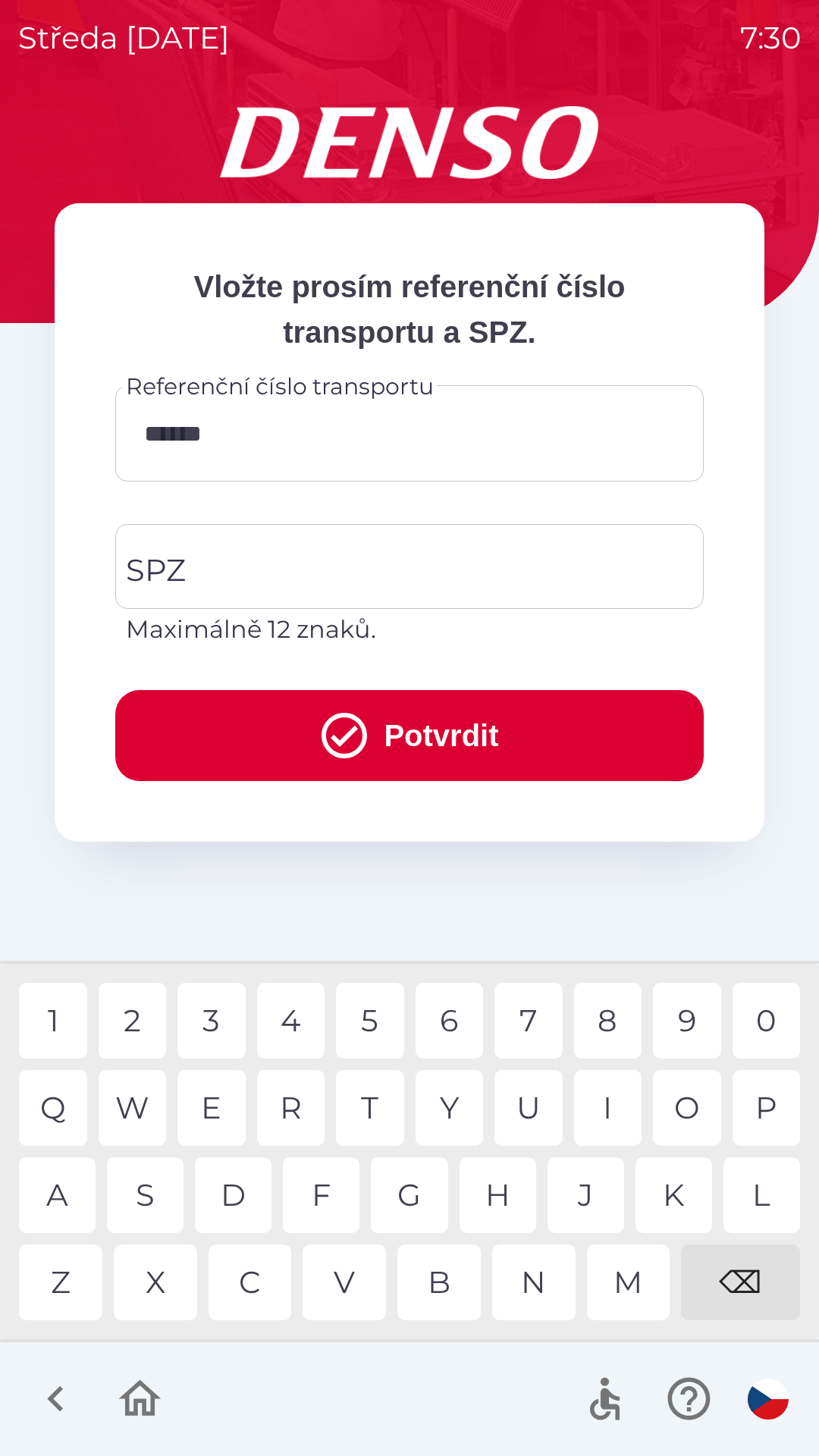
click at [60, 1108] on div "Q" at bounding box center [53, 1107] width 69 height 76
click at [443, 1296] on div "B" at bounding box center [439, 1282] width 84 height 76
click at [319, 450] on input "*******" at bounding box center [409, 433] width 552 height 60
type input "*********"
click at [673, 1008] on div "9" at bounding box center [687, 1020] width 69 height 76
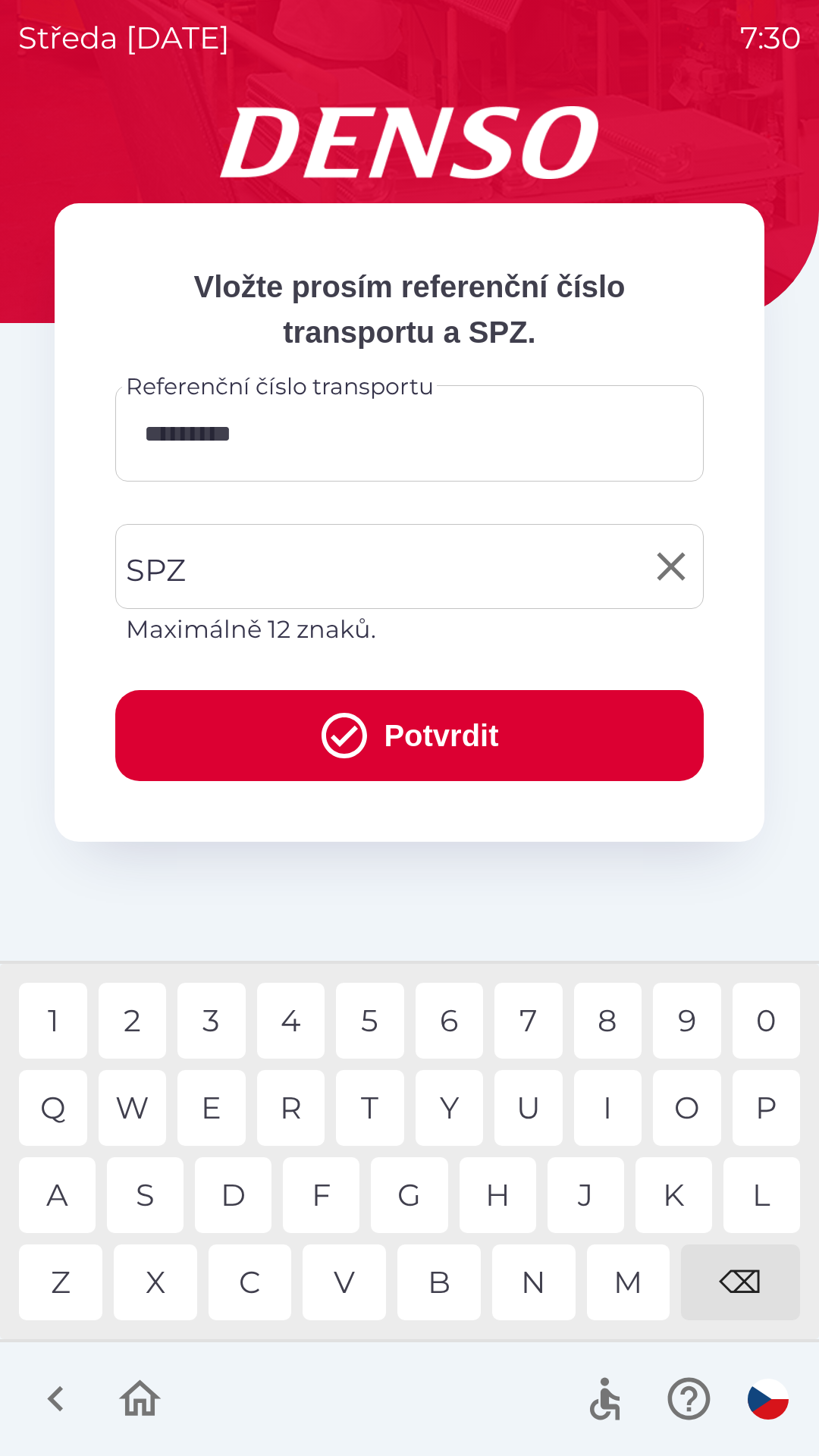
click at [395, 553] on input "SPZ" at bounding box center [398, 566] width 552 height 71
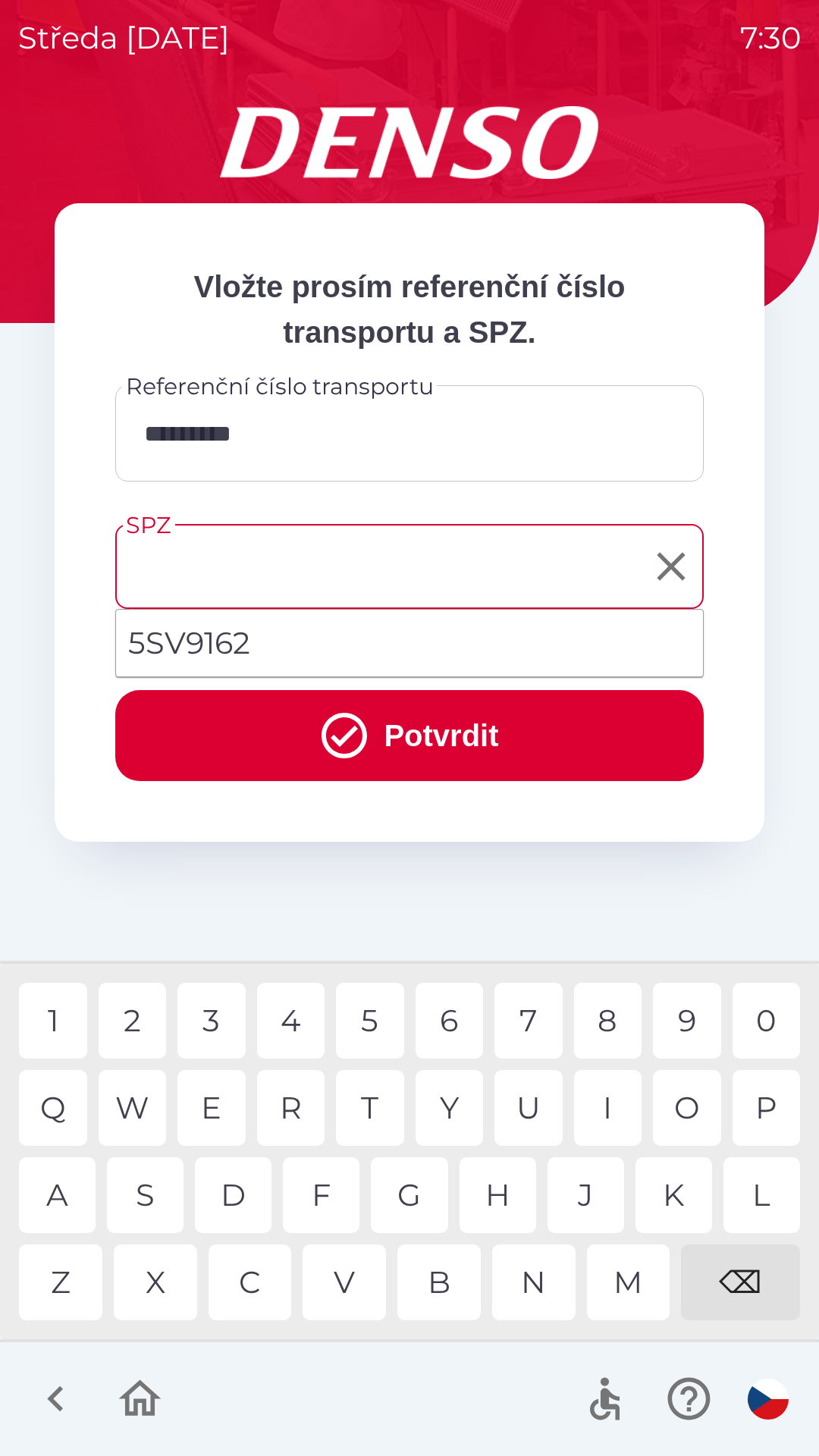
click at [348, 637] on li "5SV9162" at bounding box center [409, 643] width 587 height 54
type input "*******"
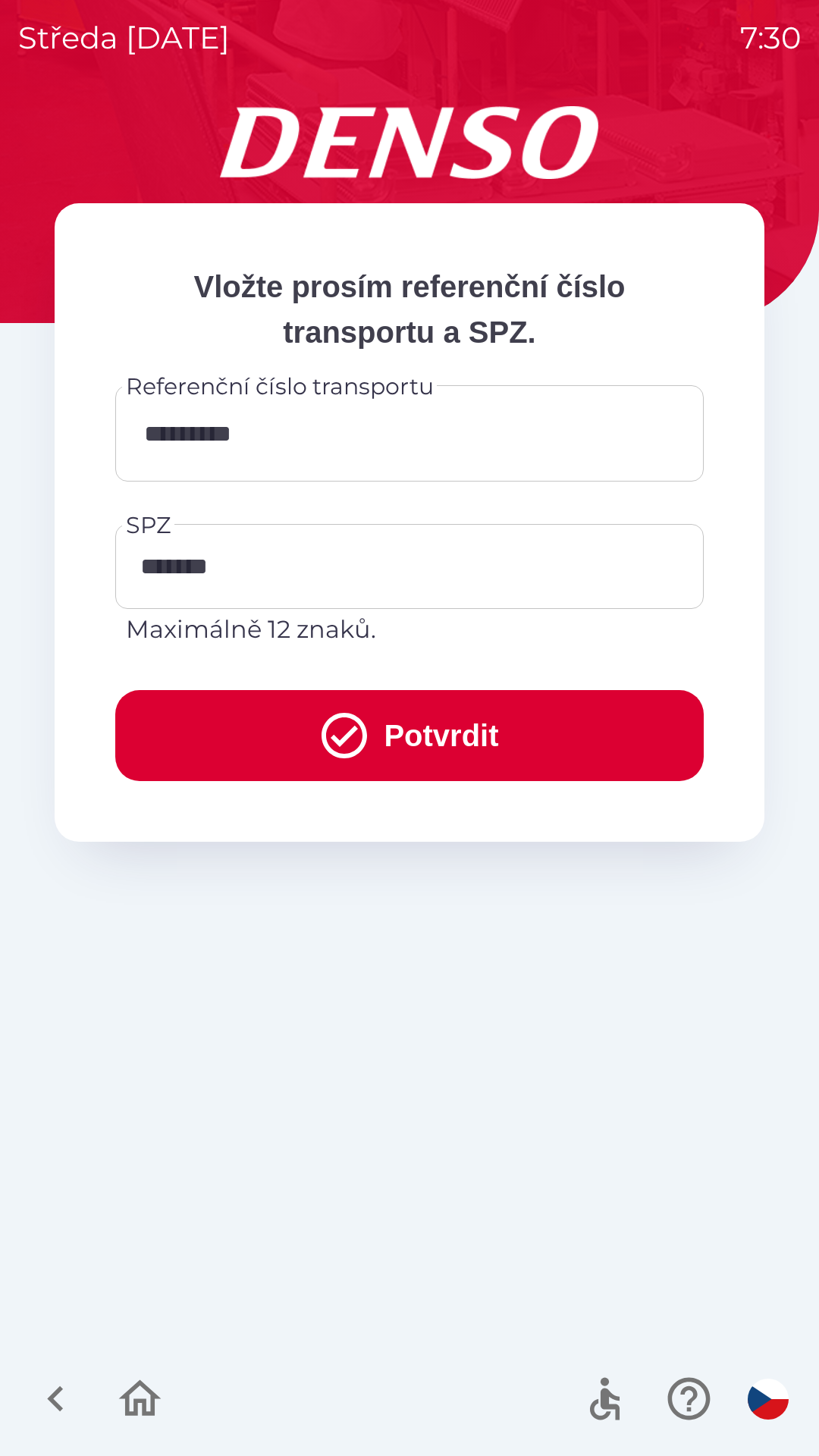
click at [426, 734] on button "Potvrdit" at bounding box center [409, 736] width 589 height 91
